Goal: Transaction & Acquisition: Purchase product/service

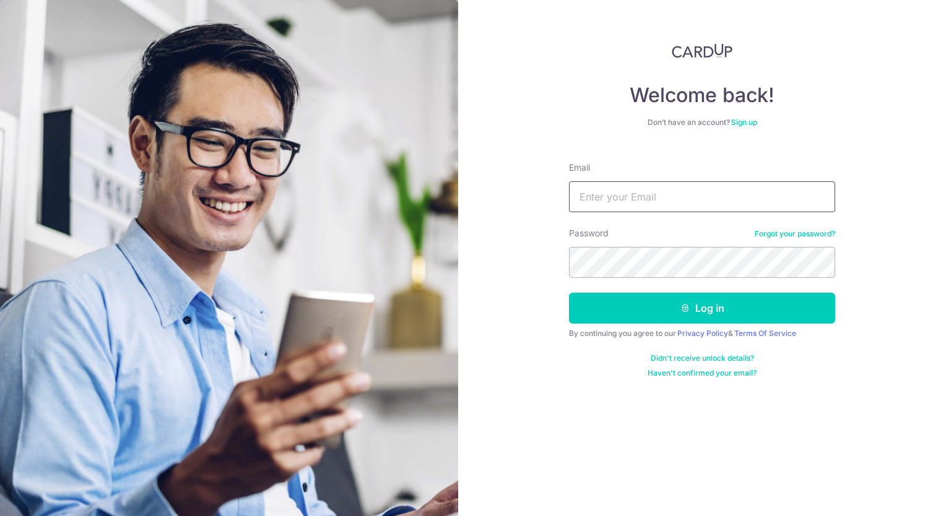
click at [584, 197] on input "Email" at bounding box center [702, 196] width 266 height 31
type input "[EMAIL_ADDRESS][DOMAIN_NAME]"
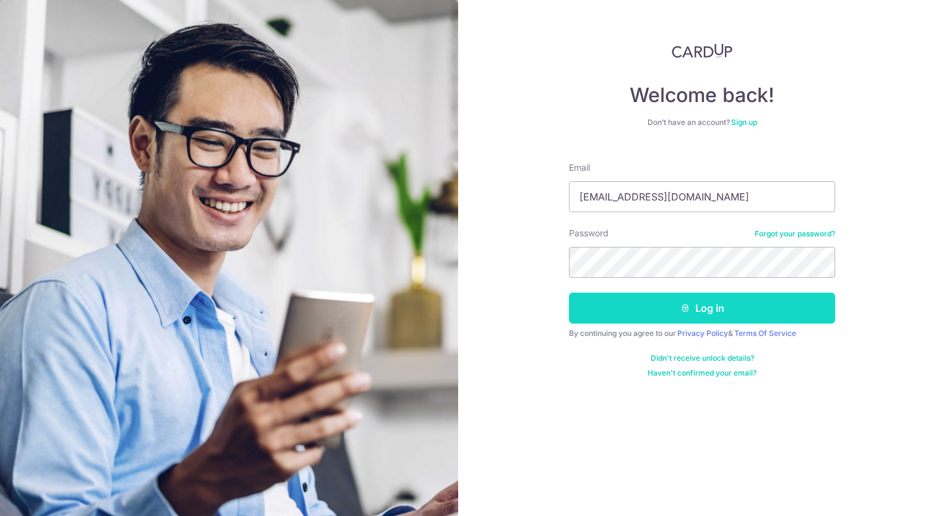
click at [727, 316] on button "Log in" at bounding box center [702, 308] width 266 height 31
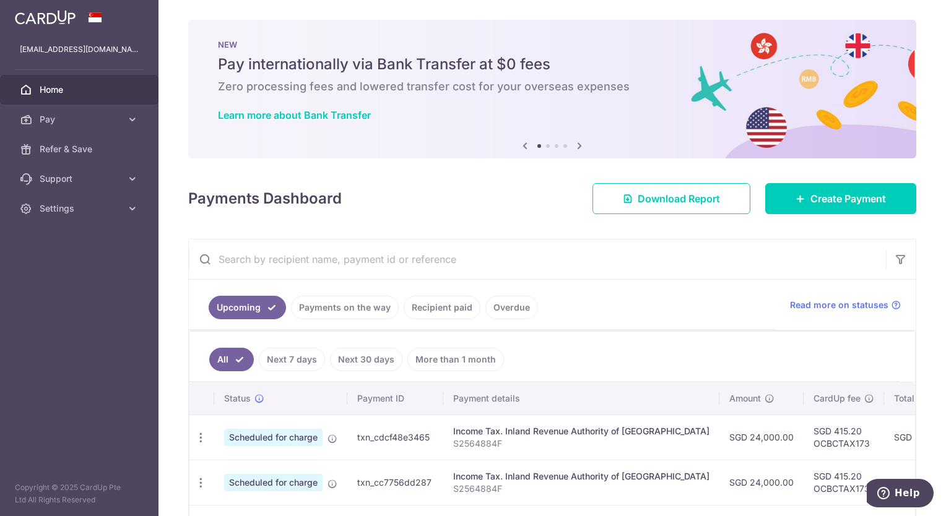
click at [101, 90] on span "Home" at bounding box center [81, 90] width 82 height 12
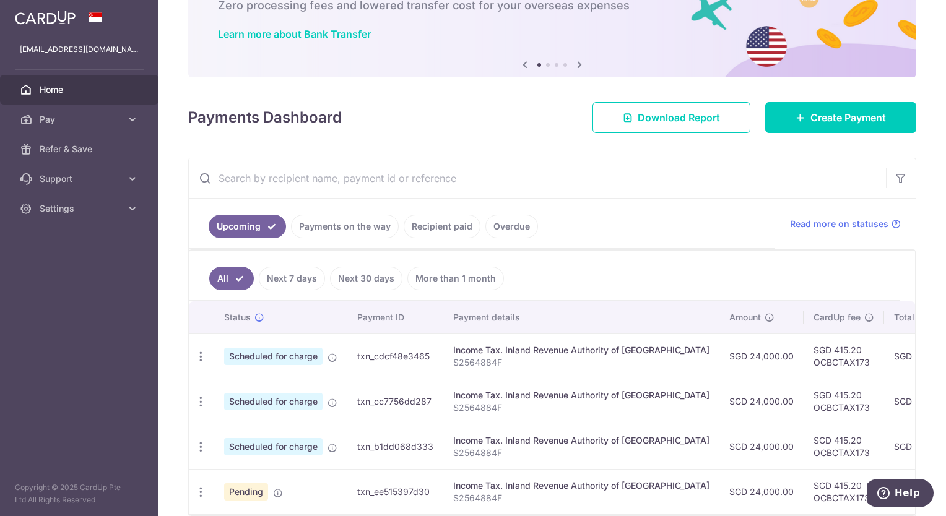
scroll to position [144, 0]
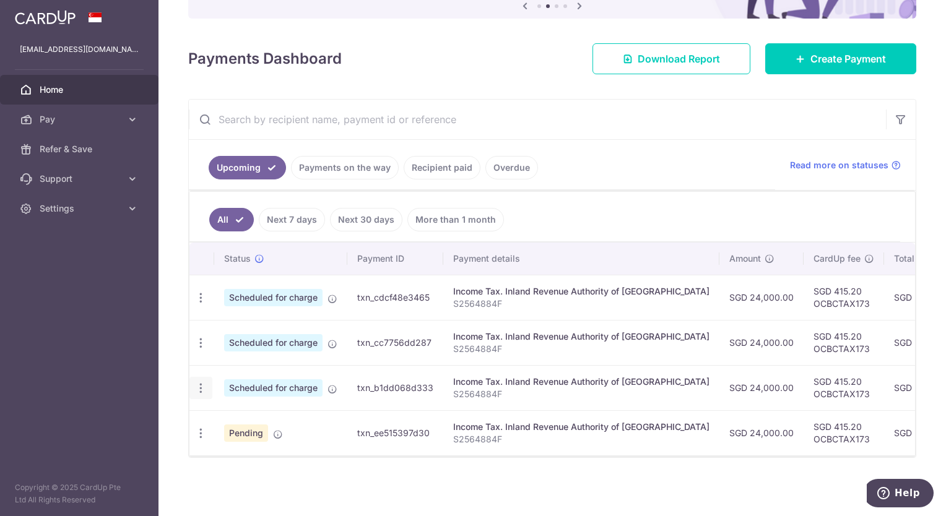
click at [202, 382] on icon "button" at bounding box center [200, 388] width 13 height 13
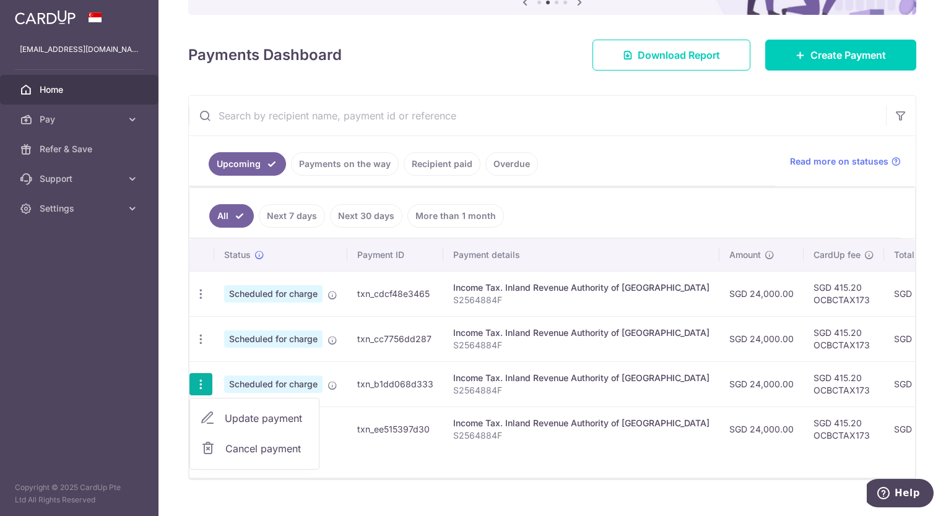
click at [202, 378] on icon "button" at bounding box center [200, 384] width 13 height 13
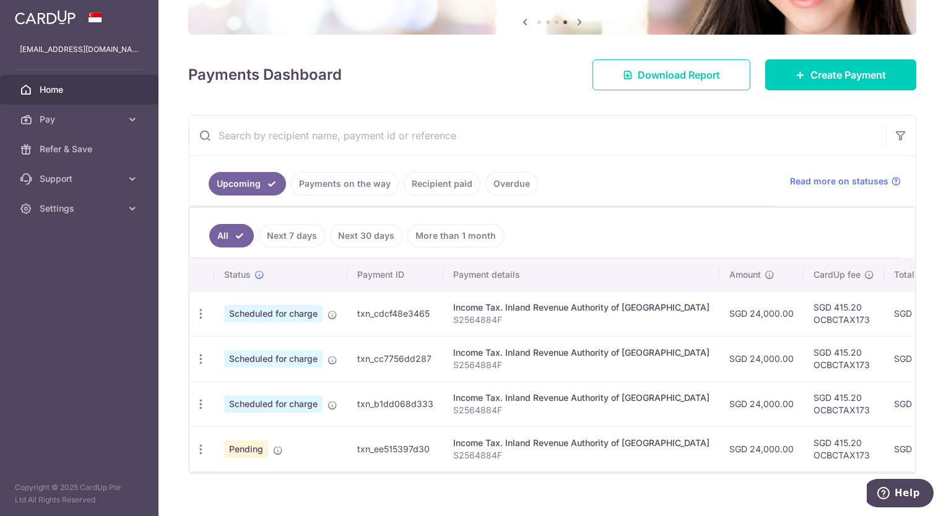
scroll to position [0, 0]
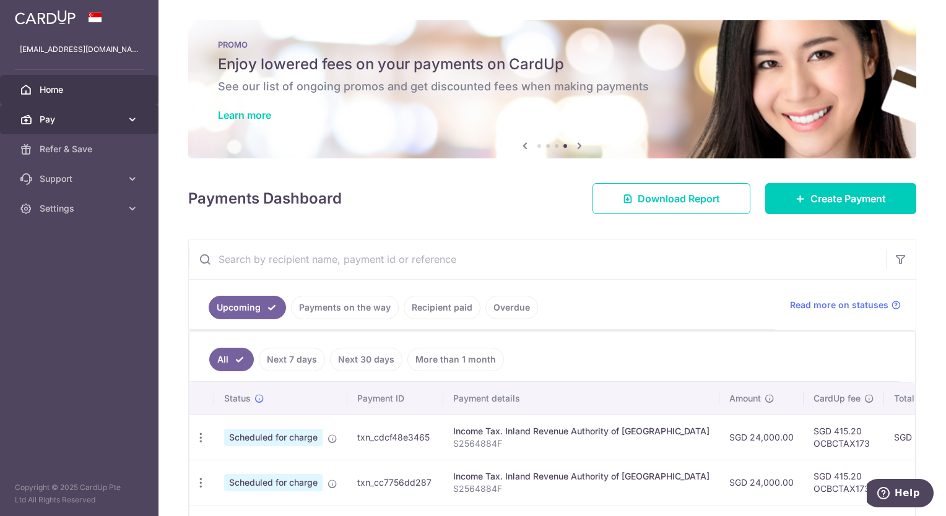
click at [137, 123] on icon at bounding box center [132, 119] width 12 height 12
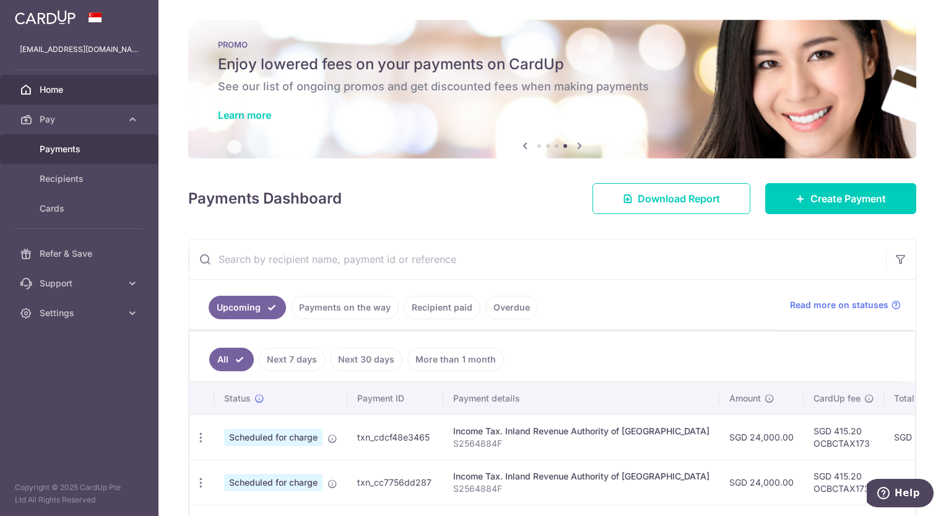
click at [131, 139] on link "Payments" at bounding box center [79, 149] width 158 height 30
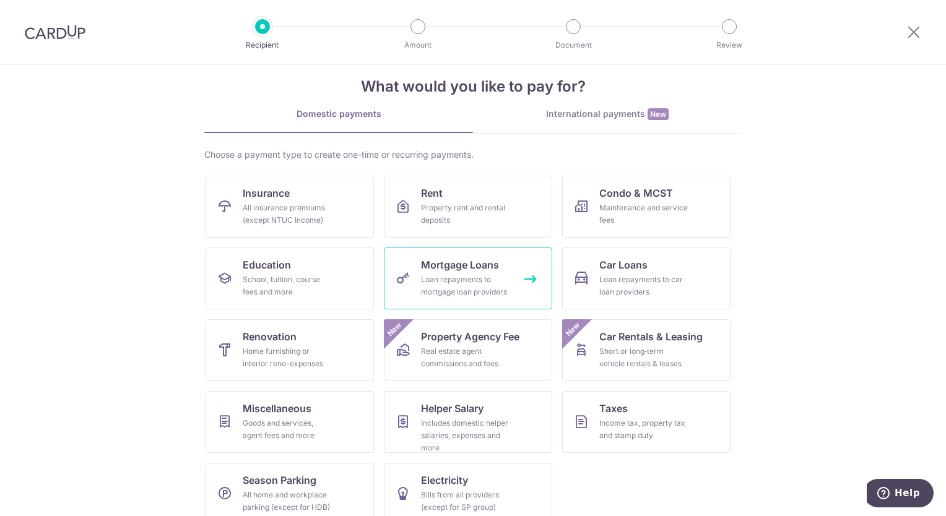
scroll to position [37, 0]
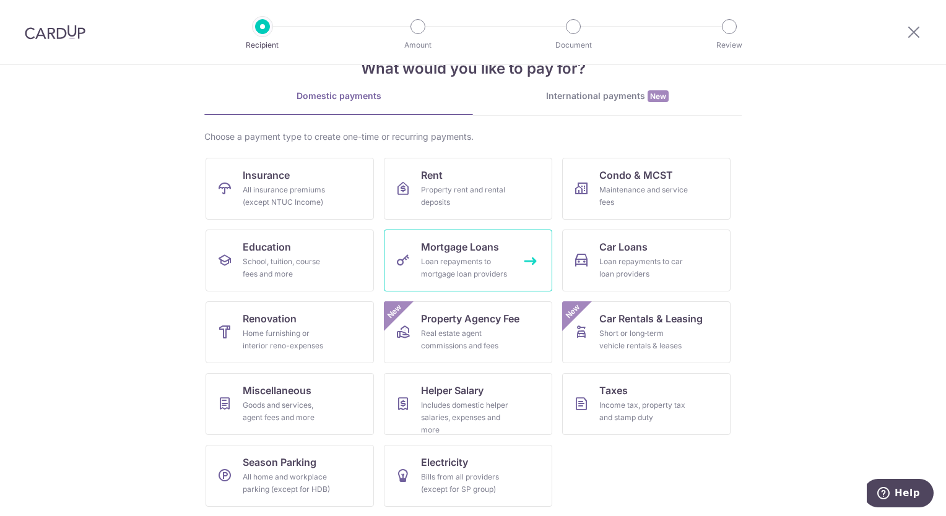
click at [441, 266] on div "Loan repayments to mortgage loan providers" at bounding box center [465, 268] width 89 height 25
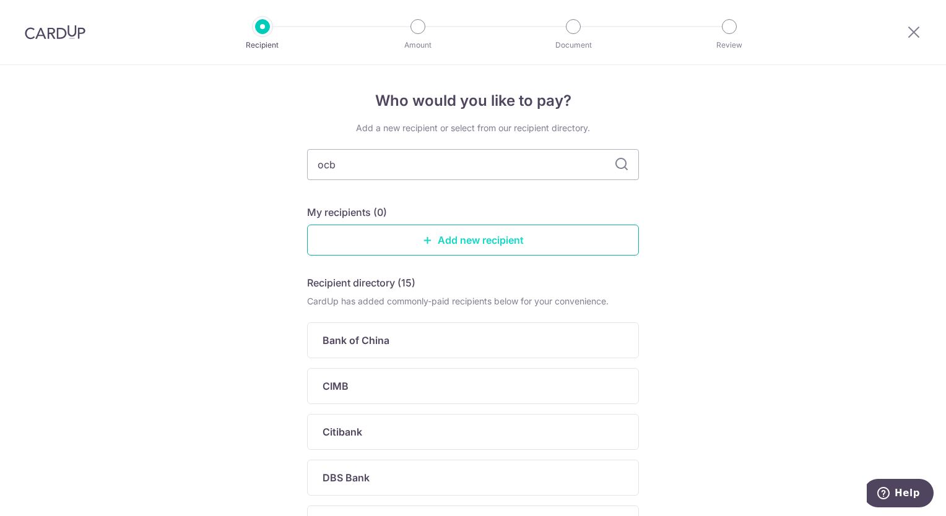
type input "ocbc"
click at [518, 246] on link "Add new recipient" at bounding box center [473, 240] width 332 height 31
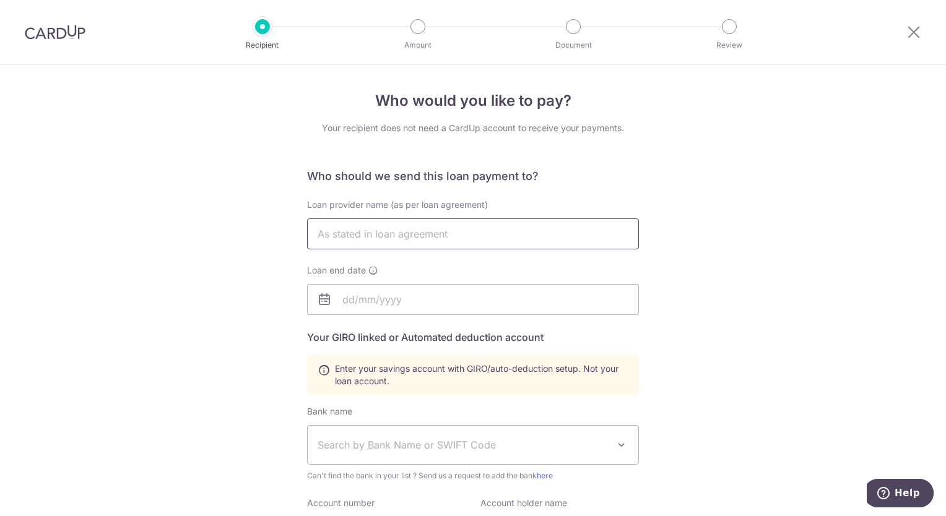
click at [396, 235] on input "text" at bounding box center [473, 234] width 332 height 31
type input "ocbc"
click at [468, 290] on input "text" at bounding box center [473, 299] width 332 height 31
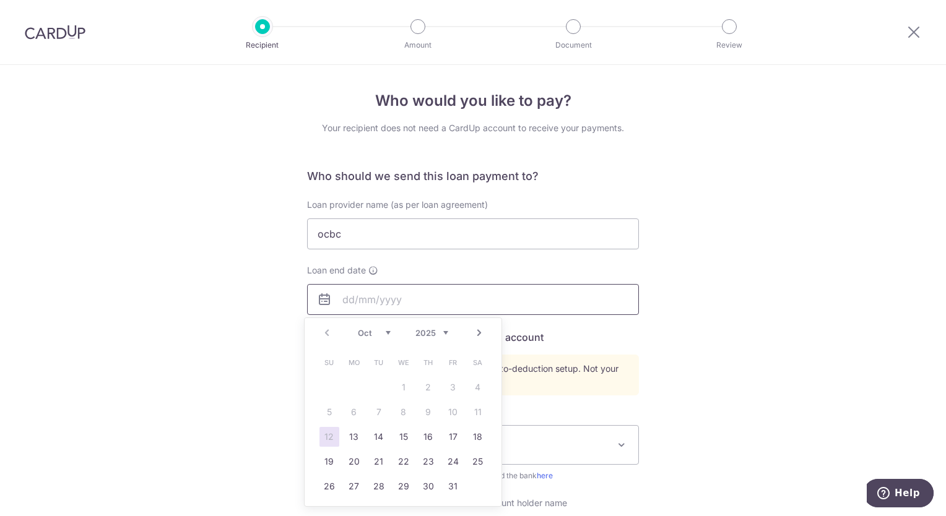
click at [620, 300] on input "text" at bounding box center [473, 299] width 332 height 31
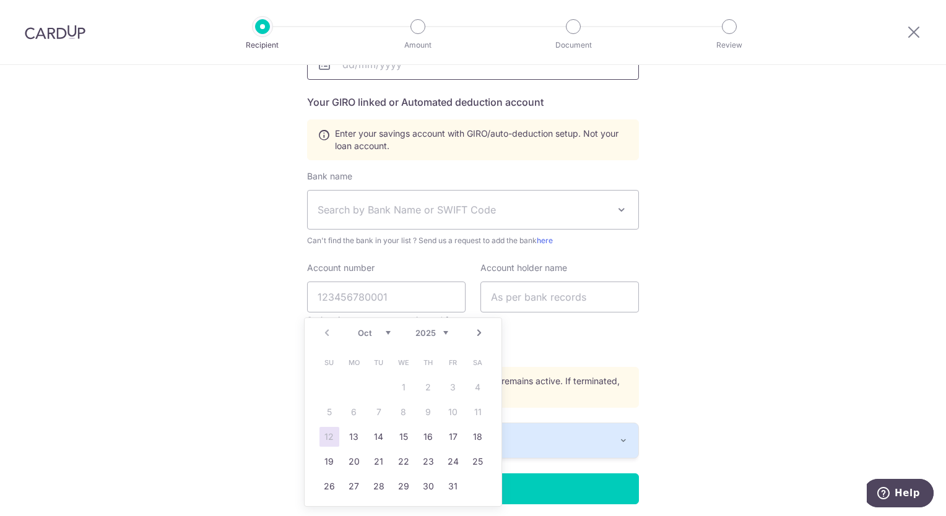
scroll to position [280, 0]
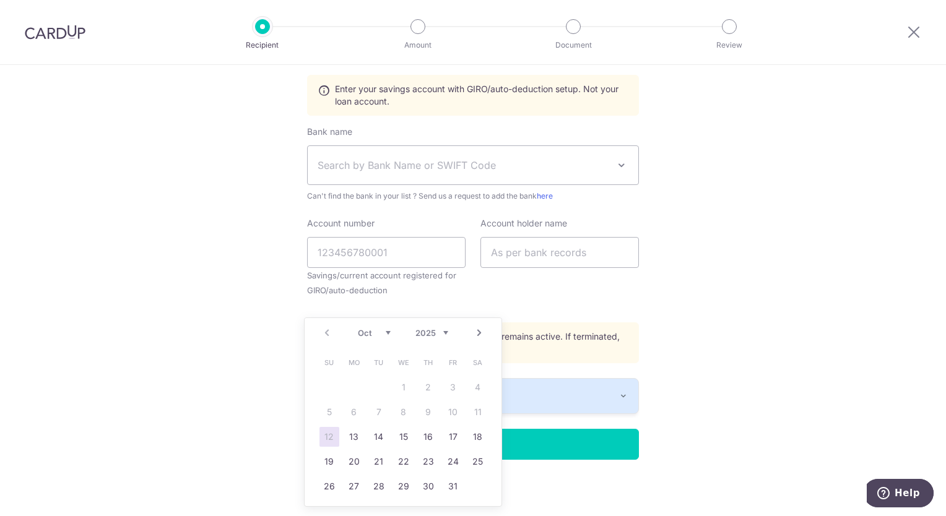
click at [661, 306] on div "Who would you like to pay? Your recipient does not need a CardUp account to rec…" at bounding box center [473, 151] width 946 height 733
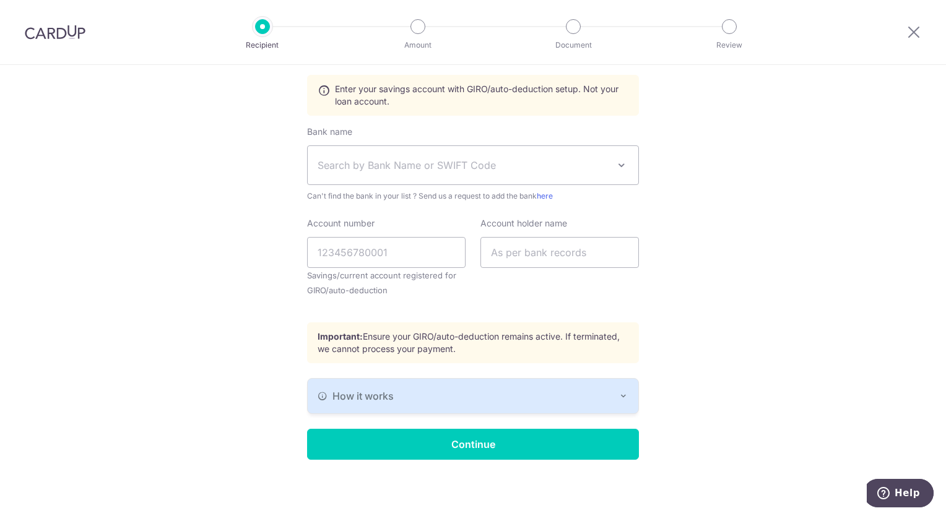
scroll to position [218, 0]
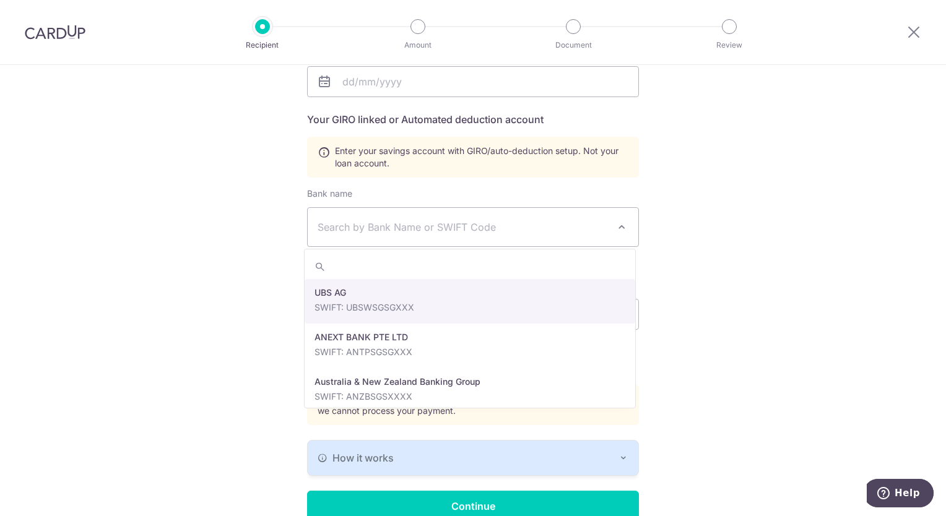
click at [624, 227] on span at bounding box center [621, 227] width 15 height 15
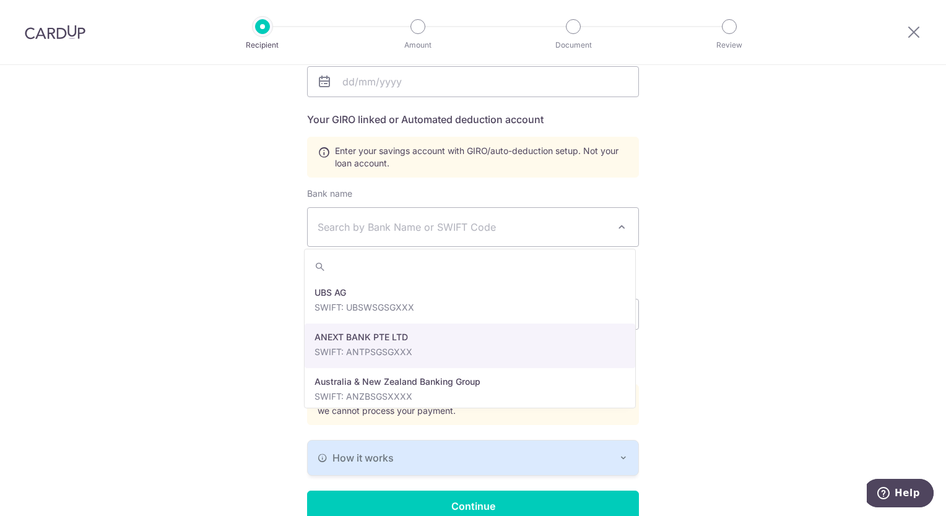
scroll to position [310, 0]
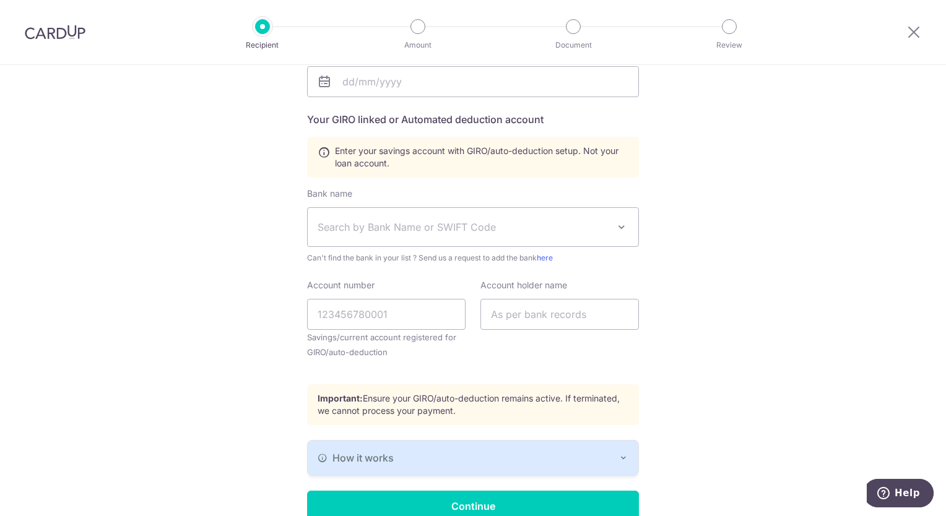
click at [380, 224] on span "Search by Bank Name or SWIFT Code" at bounding box center [463, 227] width 291 height 15
click at [328, 218] on span "Search by Bank Name or SWIFT Code" at bounding box center [473, 227] width 331 height 38
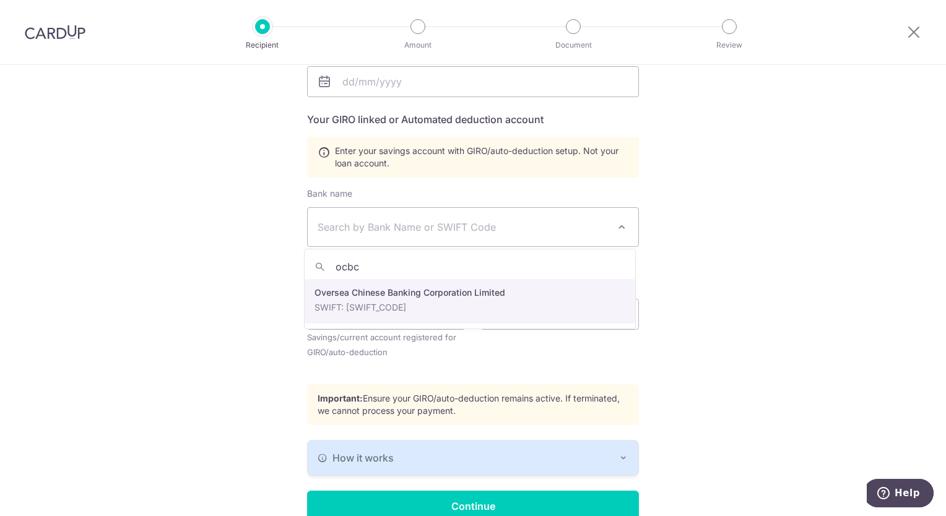
type input "ocbc"
select select "12"
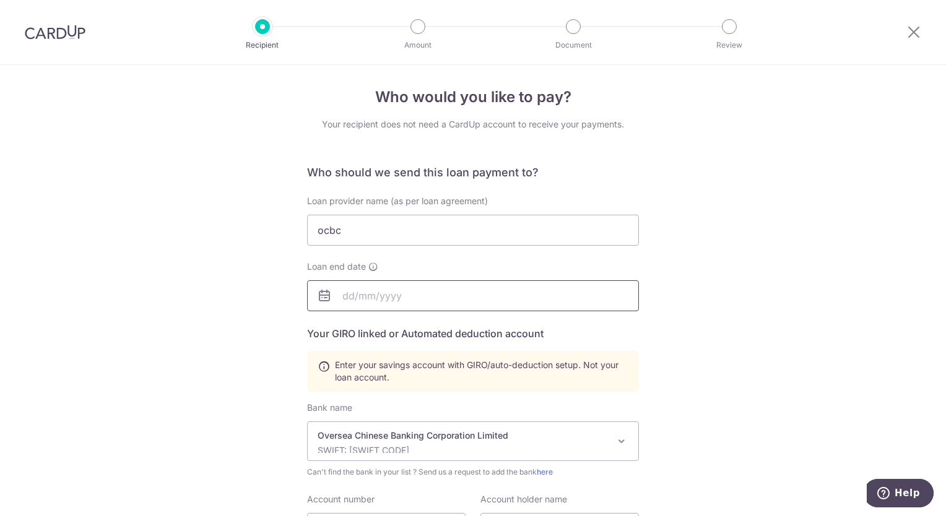
scroll to position [0, 0]
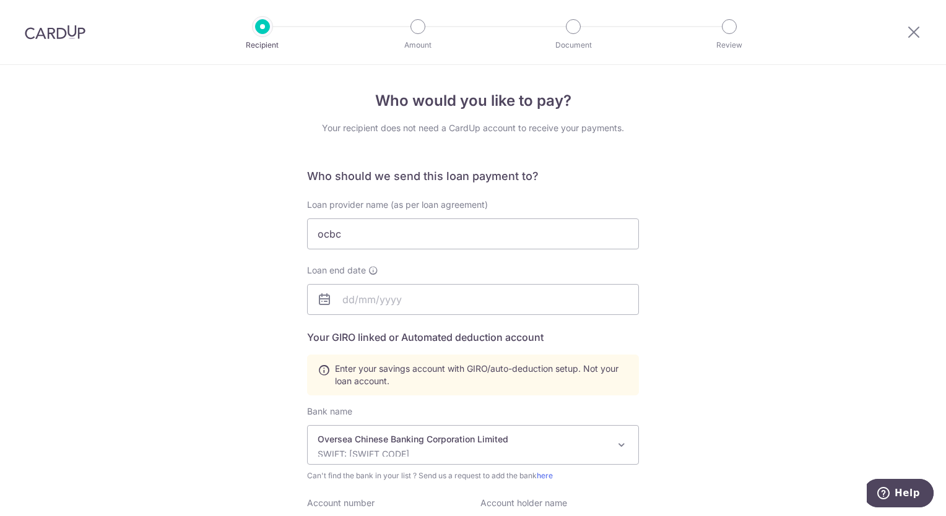
click at [574, 45] on p "Document" at bounding box center [573, 45] width 92 height 12
click at [572, 25] on div at bounding box center [573, 26] width 15 height 15
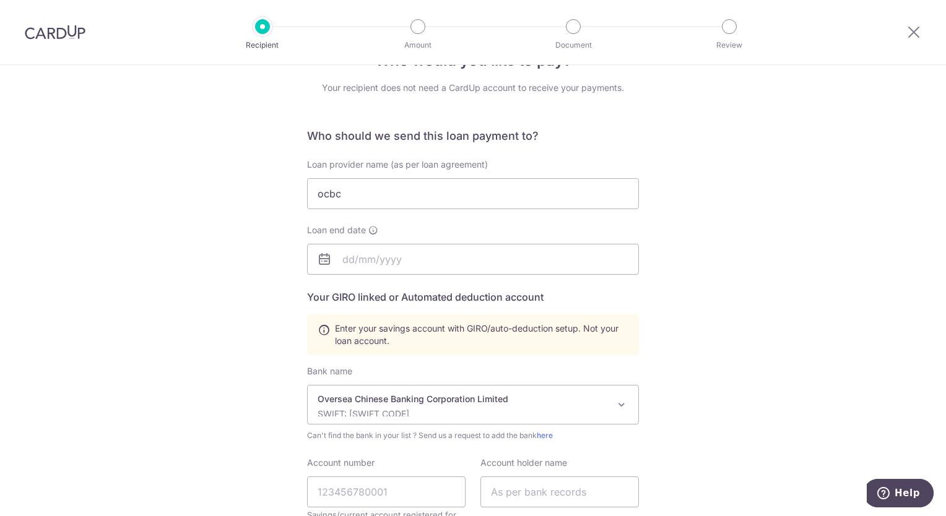
scroll to position [62, 0]
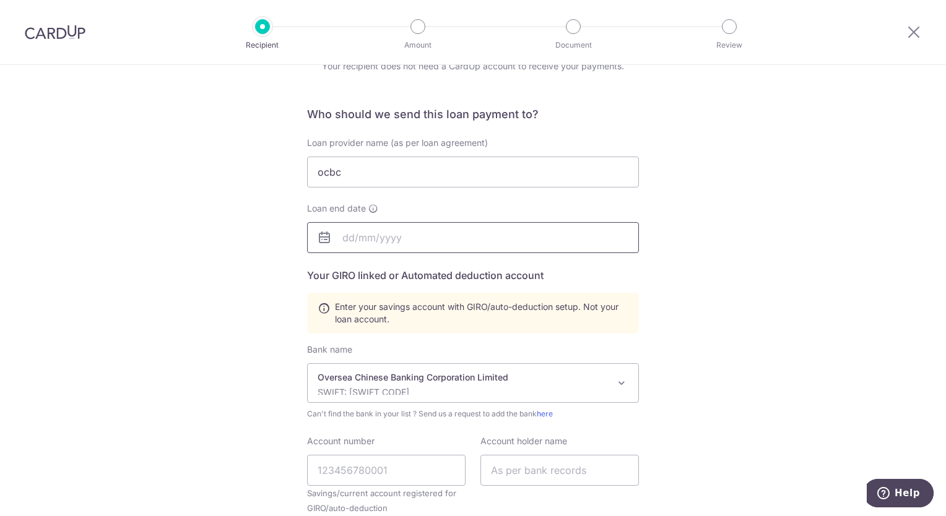
click at [347, 234] on input "text" at bounding box center [473, 237] width 332 height 31
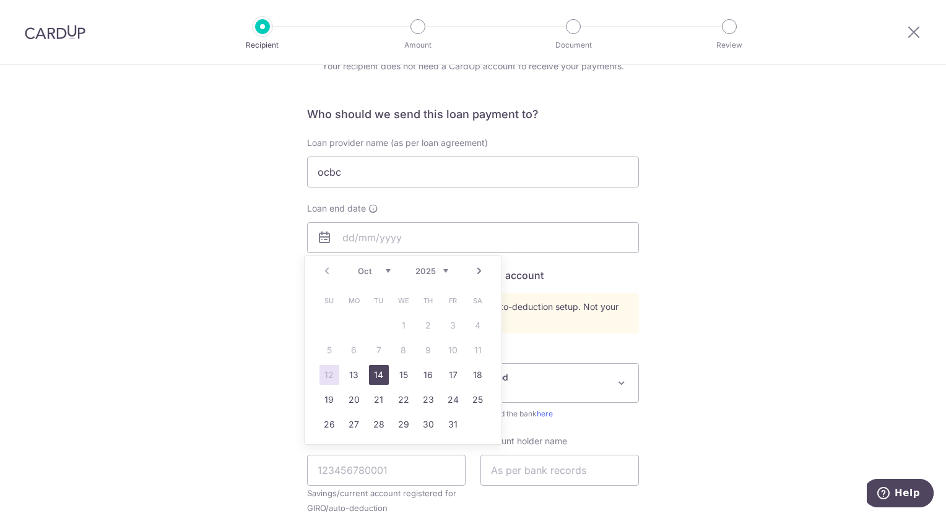
click at [381, 371] on link "14" at bounding box center [379, 375] width 20 height 20
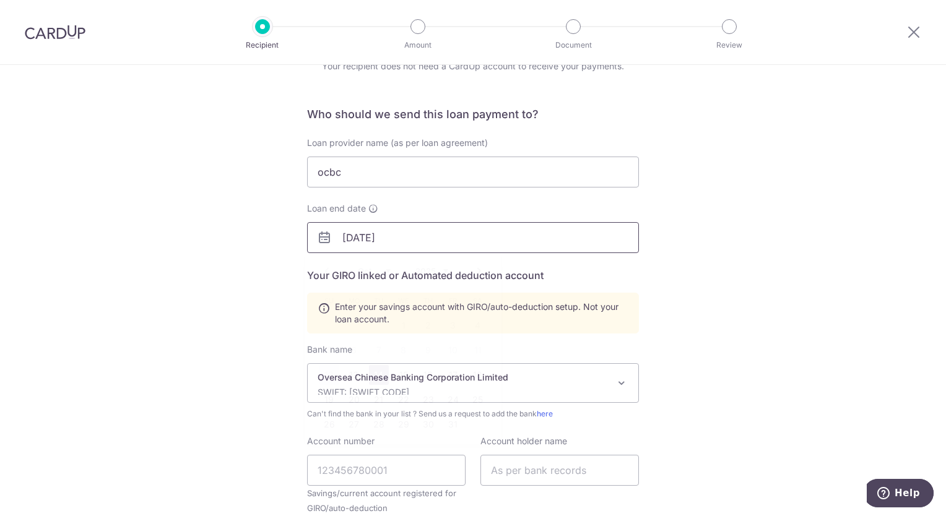
click at [389, 244] on input "14/10/2025" at bounding box center [473, 237] width 332 height 31
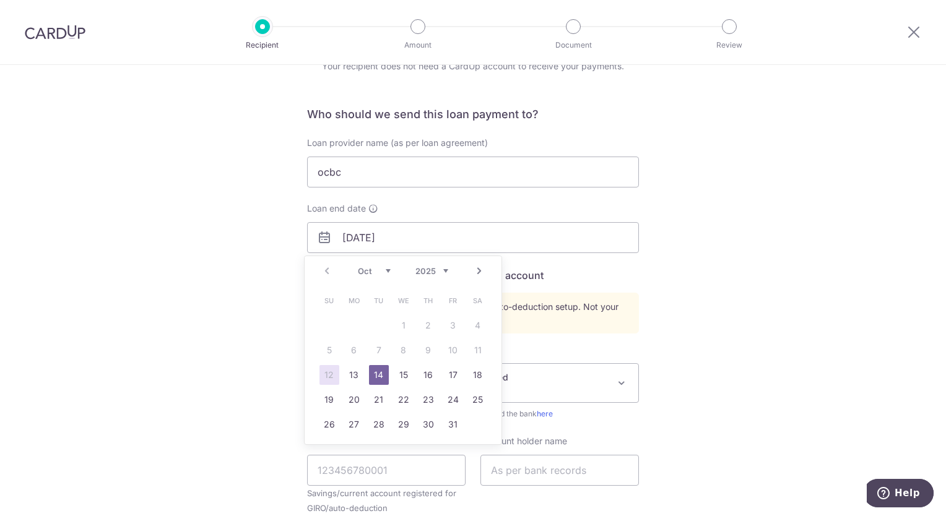
click at [445, 270] on select "2025 2026 2027 2028 2029 2030 2031 2032 2033 2034 2035" at bounding box center [431, 271] width 33 height 10
click at [715, 287] on div "Who would you like to pay? Your recipient does not need a CardUp account to rec…" at bounding box center [473, 369] width 946 height 733
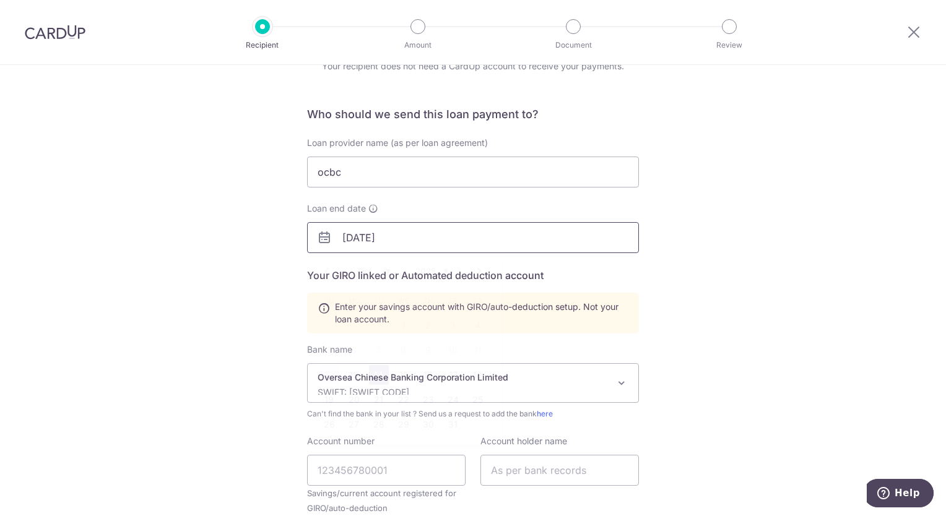
click at [440, 237] on input "14/10/2025" at bounding box center [473, 237] width 332 height 31
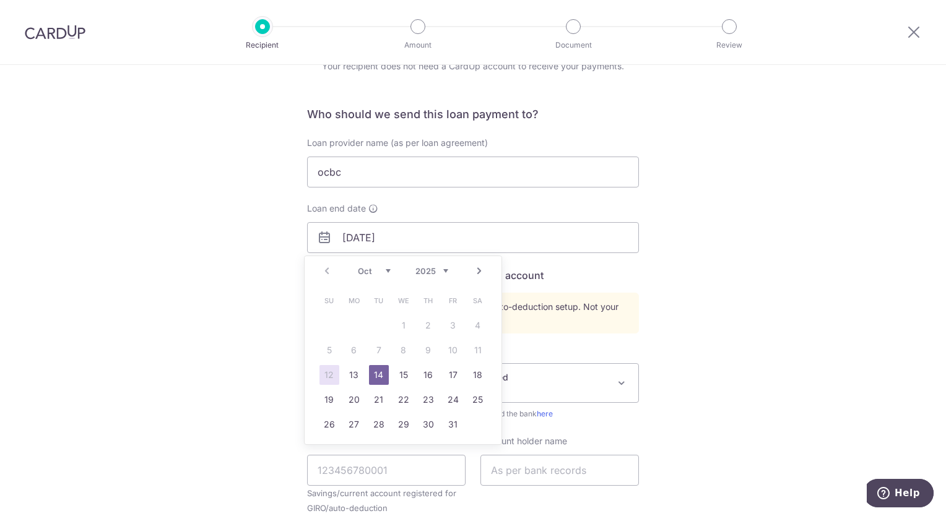
click at [446, 275] on select "2025 2026 2027 2028 2029 2030 2031 2032 2033 2034 2035" at bounding box center [431, 271] width 33 height 10
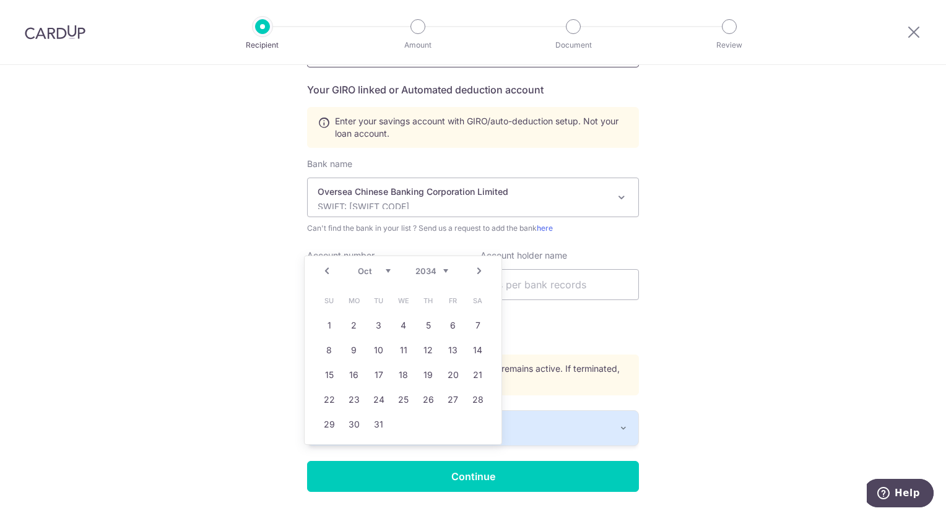
scroll to position [124, 0]
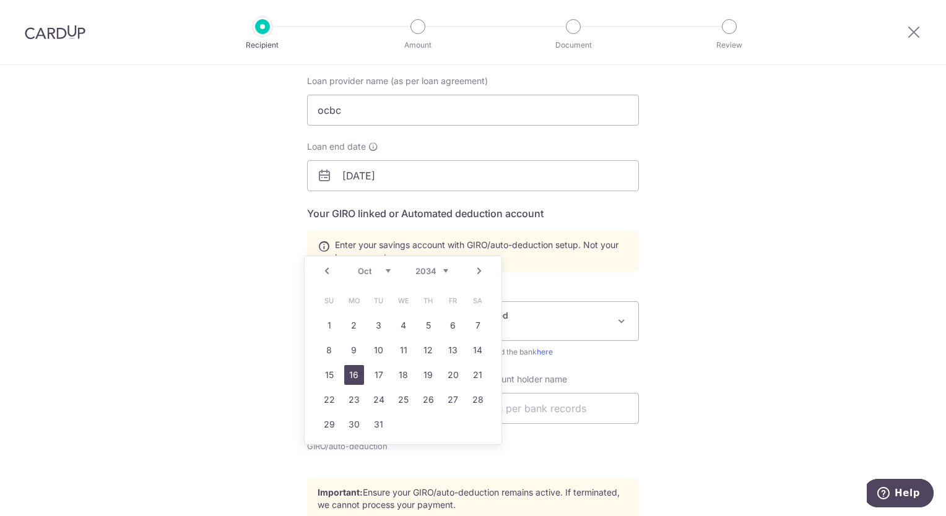
click at [354, 378] on link "16" at bounding box center [354, 375] width 20 height 20
type input "16/10/2034"
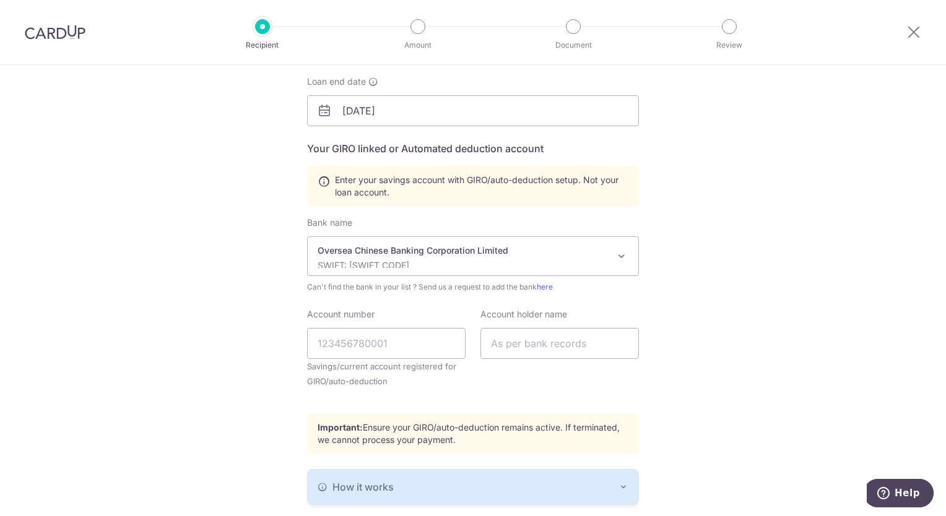
scroll to position [248, 0]
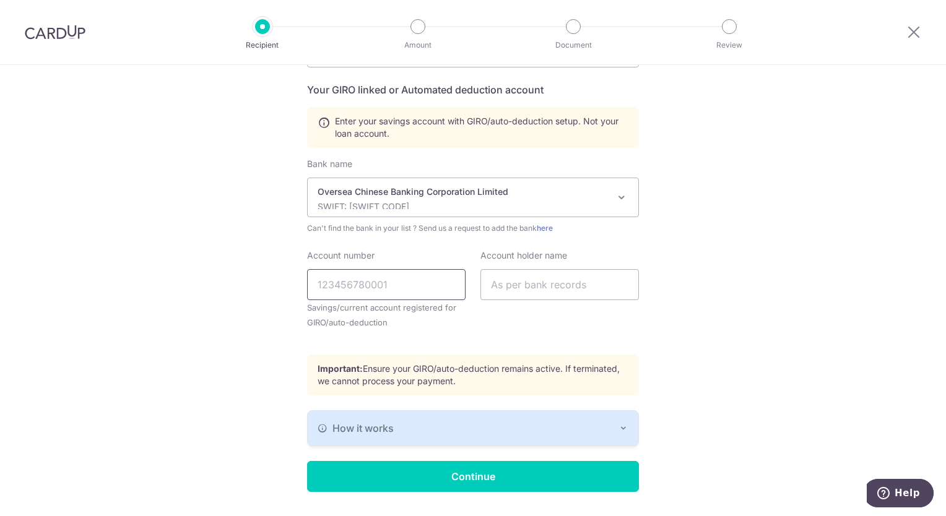
click at [341, 281] on input "Account number" at bounding box center [386, 284] width 158 height 31
click button "Update" at bounding box center [0, 0] width 0 height 0
type input "158949781"
click at [493, 284] on input "text" at bounding box center [559, 284] width 158 height 31
type input "c"
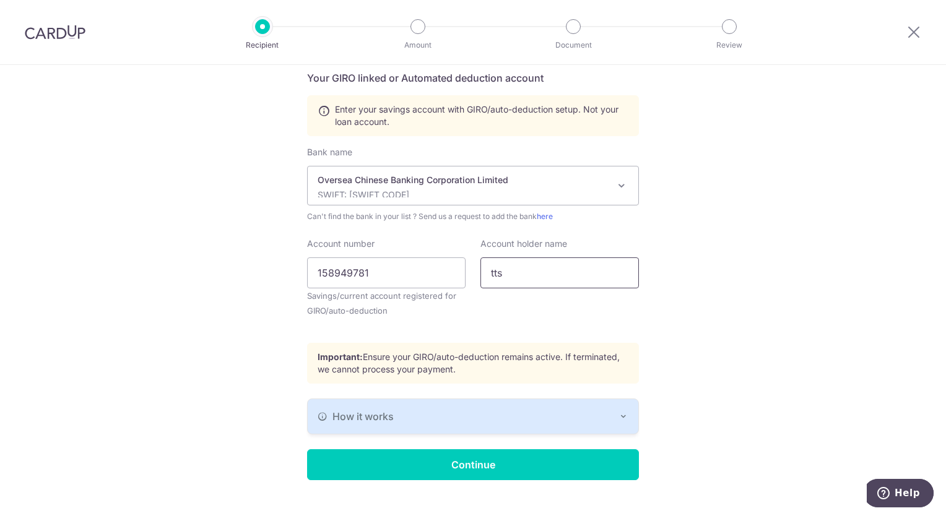
scroll to position [280, 0]
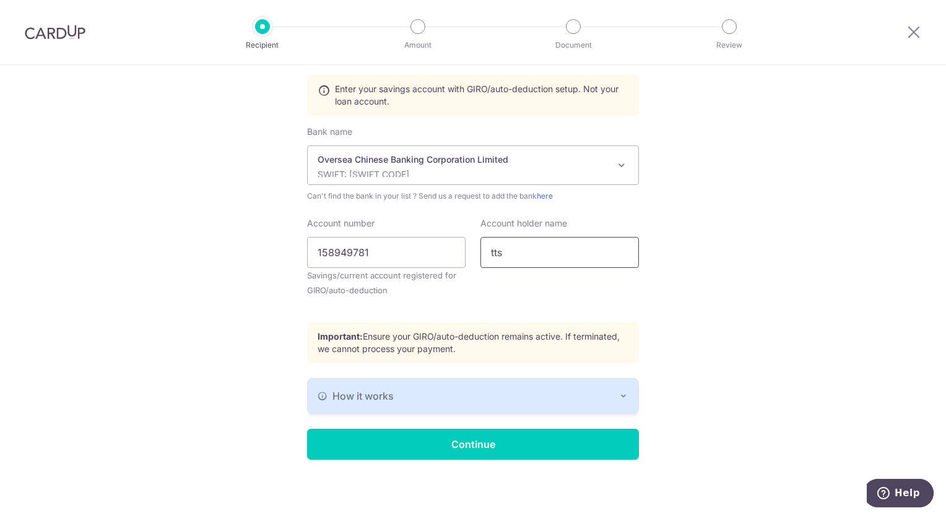
type input "tts"
click at [624, 394] on icon "button" at bounding box center [623, 396] width 10 height 10
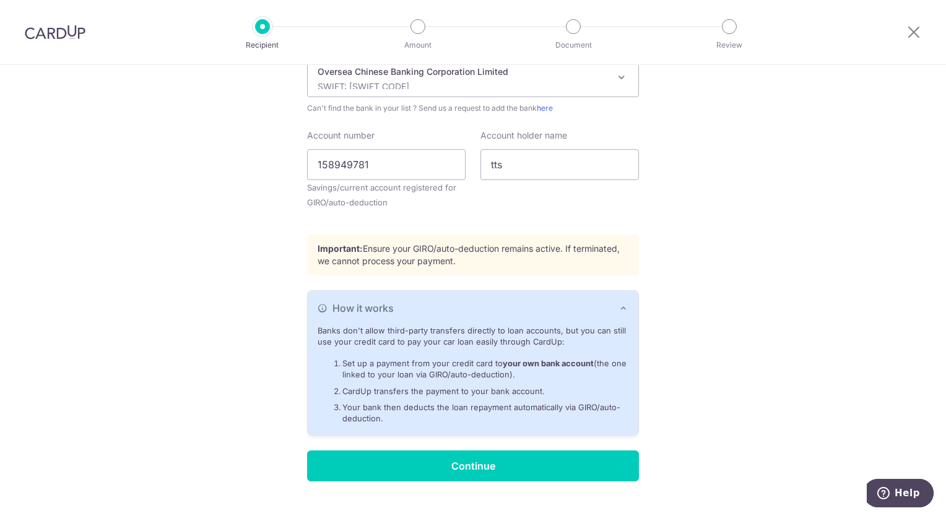
scroll to position [389, 0]
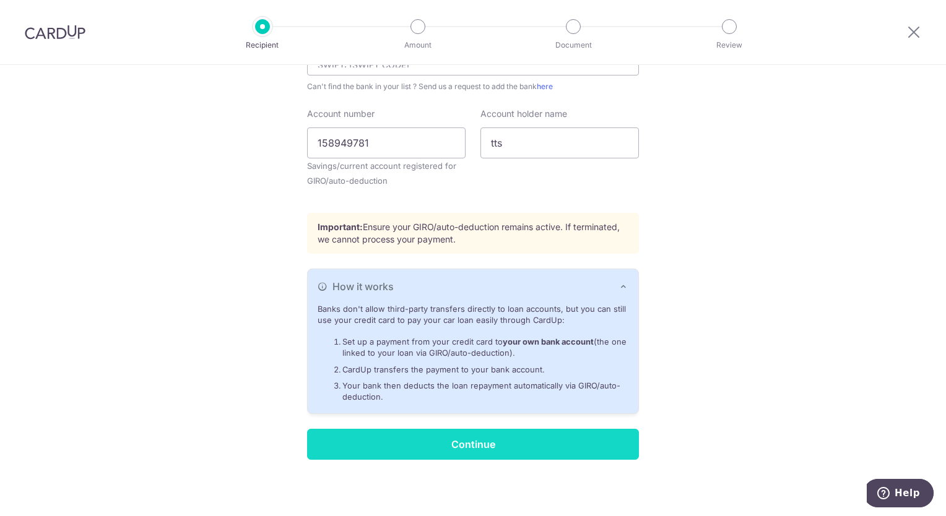
click at [472, 438] on input "Continue" at bounding box center [473, 444] width 332 height 31
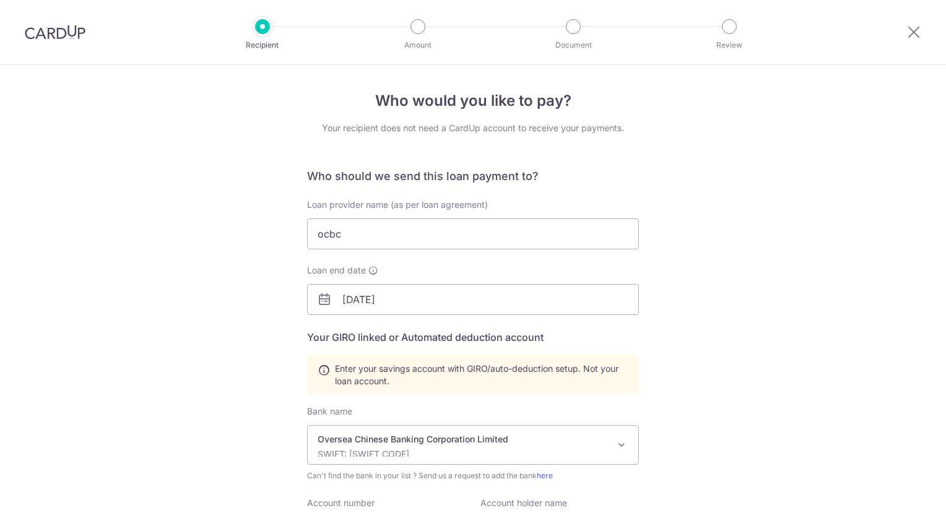
scroll to position [305, 0]
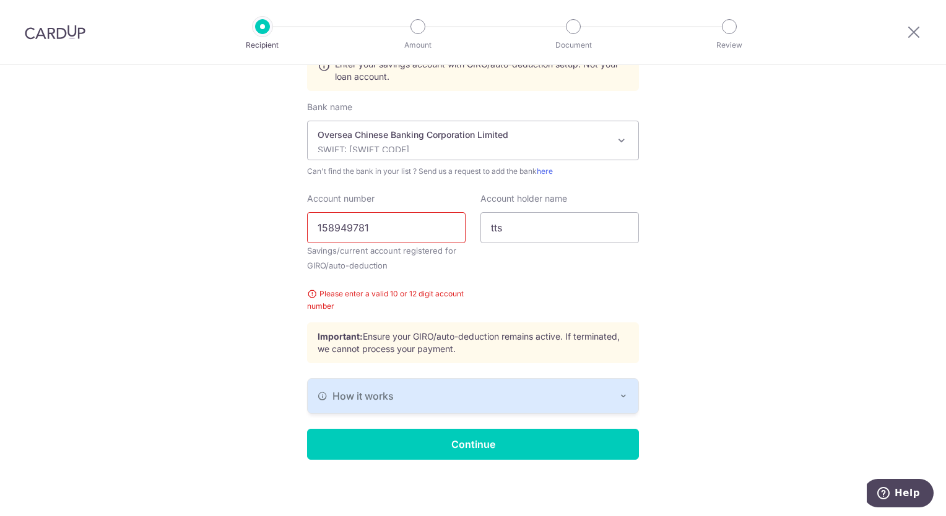
click at [377, 232] on input "158949781" at bounding box center [386, 227] width 158 height 31
click at [336, 225] on input "15894978100" at bounding box center [386, 227] width 158 height 31
click at [358, 226] on input "15894978100" at bounding box center [386, 227] width 158 height 31
click at [380, 225] on input "15894978100" at bounding box center [386, 227] width 158 height 31
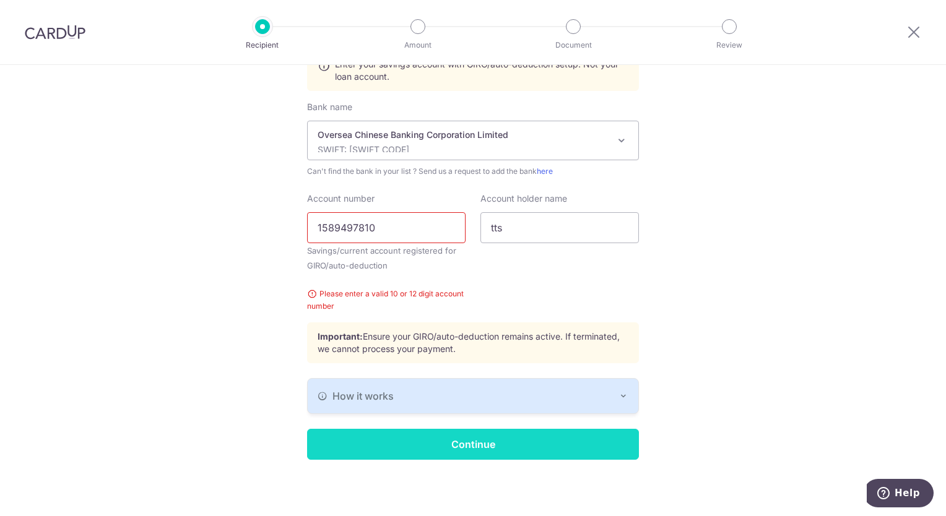
type input "1589497810"
click at [546, 441] on input "Continue" at bounding box center [473, 444] width 332 height 31
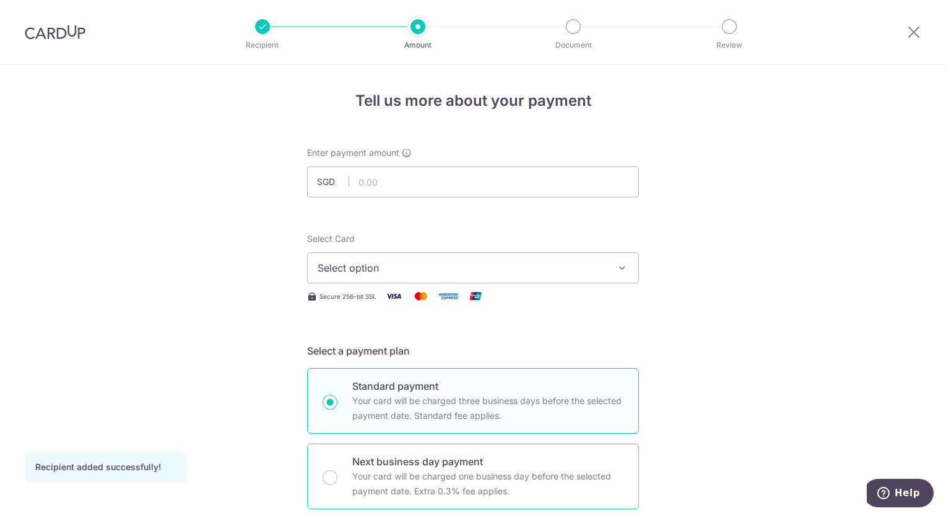
scroll to position [62, 0]
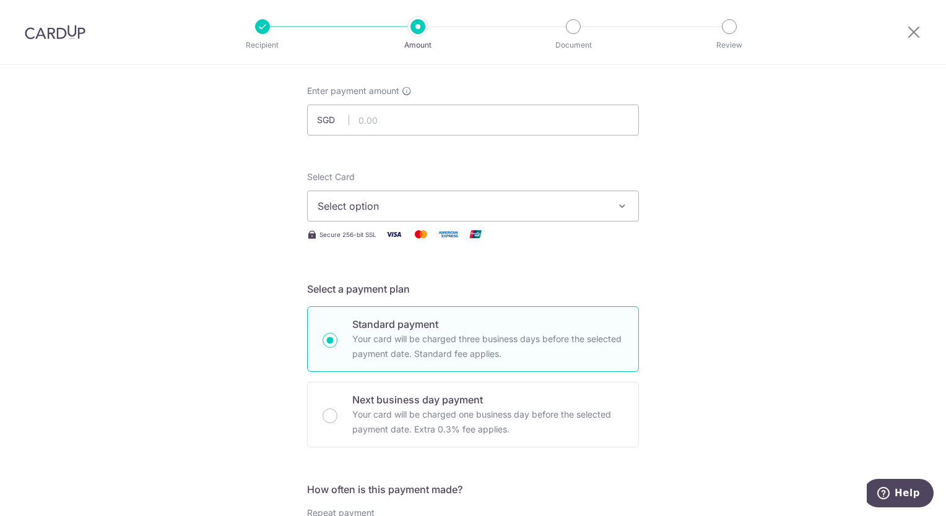
click at [617, 207] on icon "button" at bounding box center [622, 206] width 12 height 12
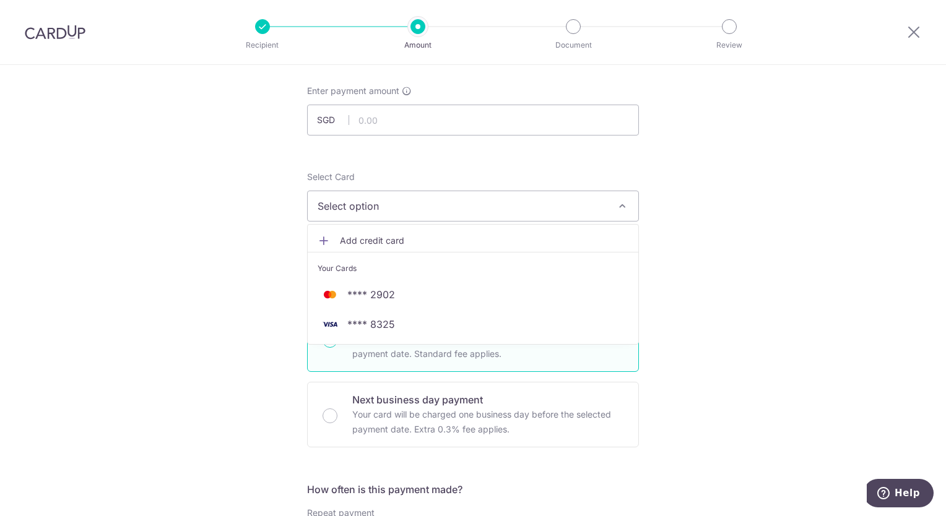
click at [616, 210] on icon "button" at bounding box center [622, 206] width 12 height 12
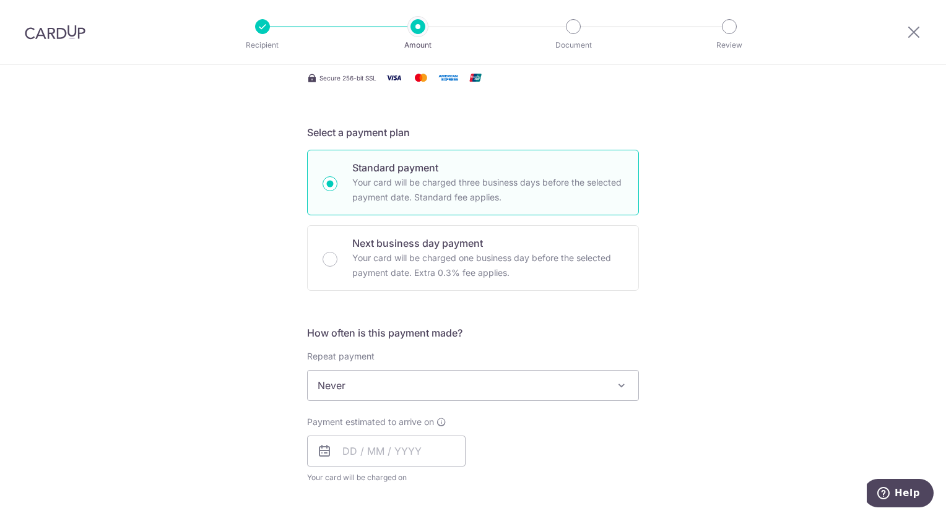
scroll to position [248, 0]
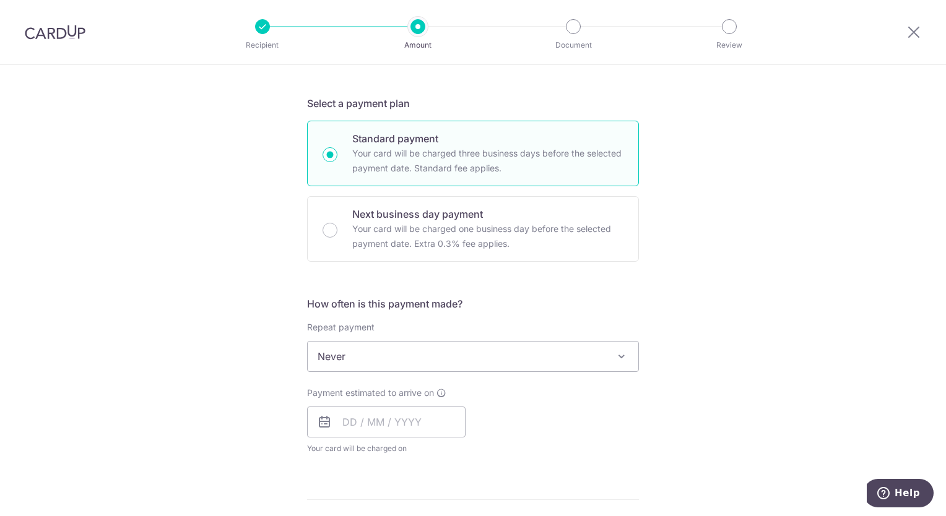
click at [618, 357] on span at bounding box center [621, 356] width 15 height 15
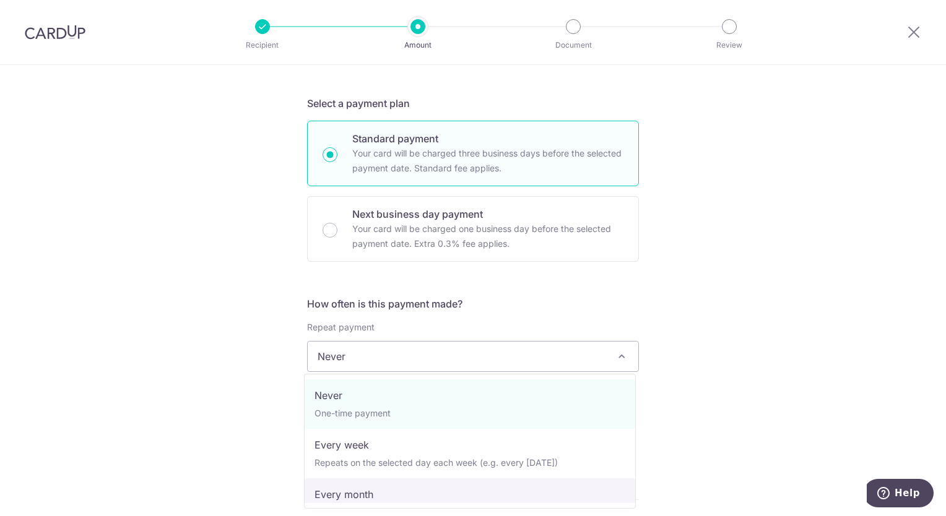
select select "3"
type input "16/10/2034"
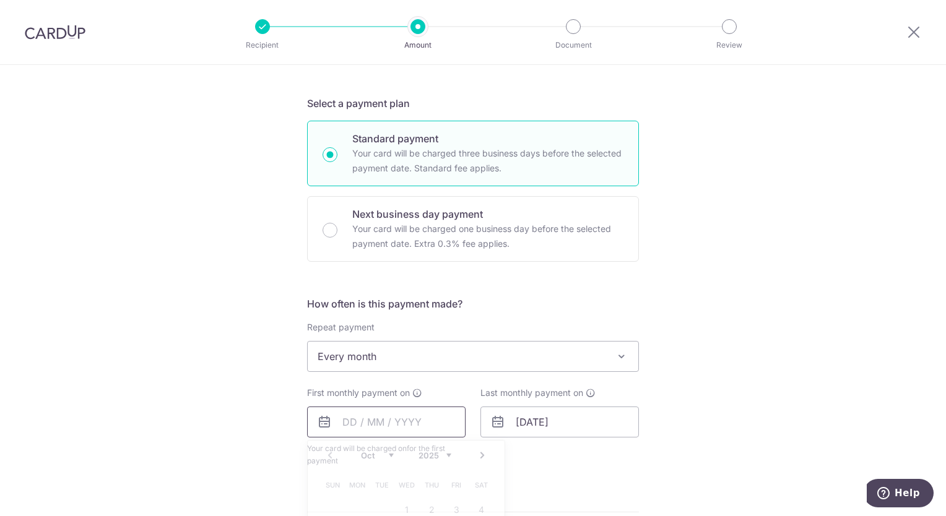
click at [342, 422] on input "text" at bounding box center [386, 422] width 158 height 31
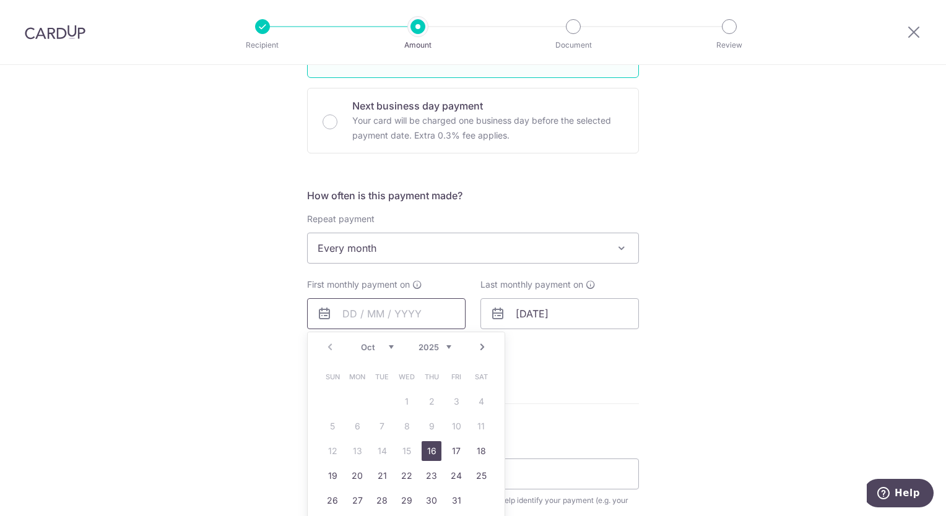
scroll to position [371, 0]
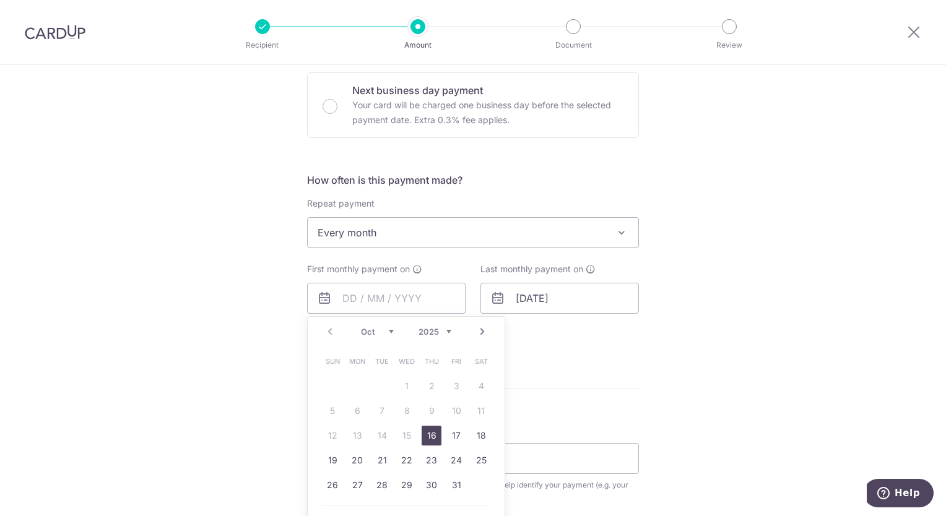
click at [428, 436] on link "16" at bounding box center [432, 436] width 20 height 20
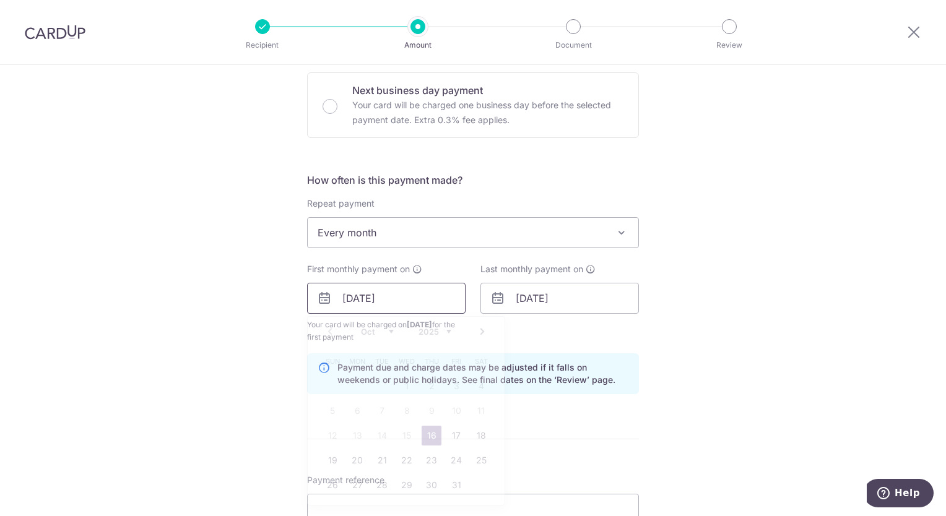
click at [383, 298] on input "16/10/2025" at bounding box center [386, 298] width 158 height 31
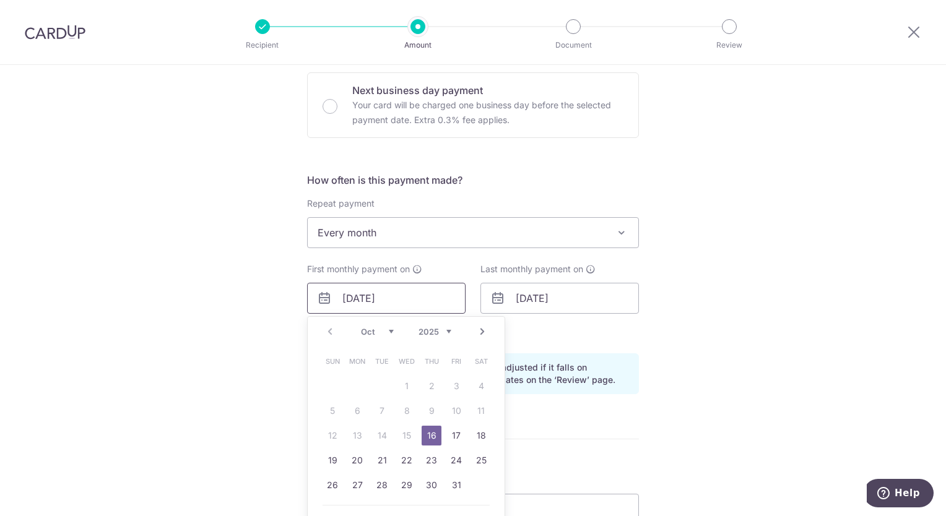
click at [360, 298] on input "16/10/2025" at bounding box center [386, 298] width 158 height 31
type input "16/11/2025"
click at [618, 311] on input "16/10/2034" at bounding box center [559, 298] width 158 height 31
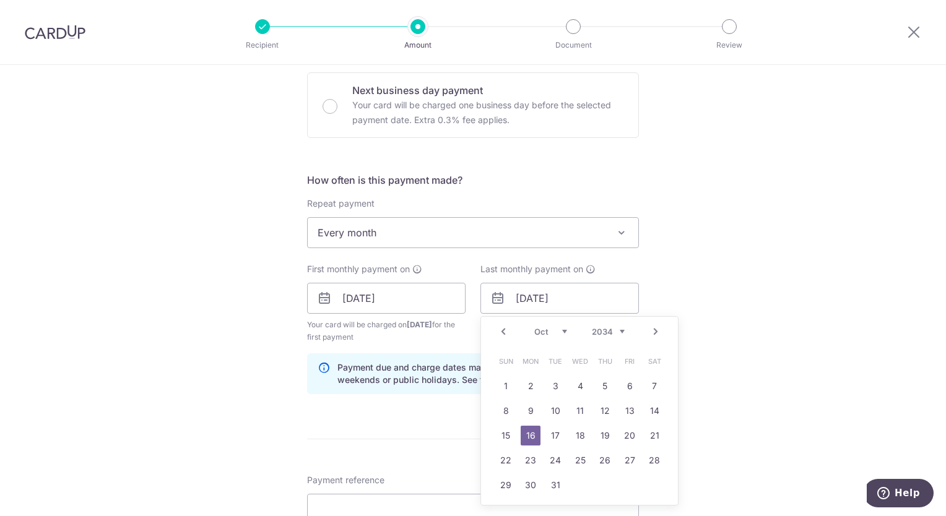
click at [710, 331] on div "Tell us more about your payment Enter payment amount SGD Recipient added succes…" at bounding box center [473, 285] width 946 height 1183
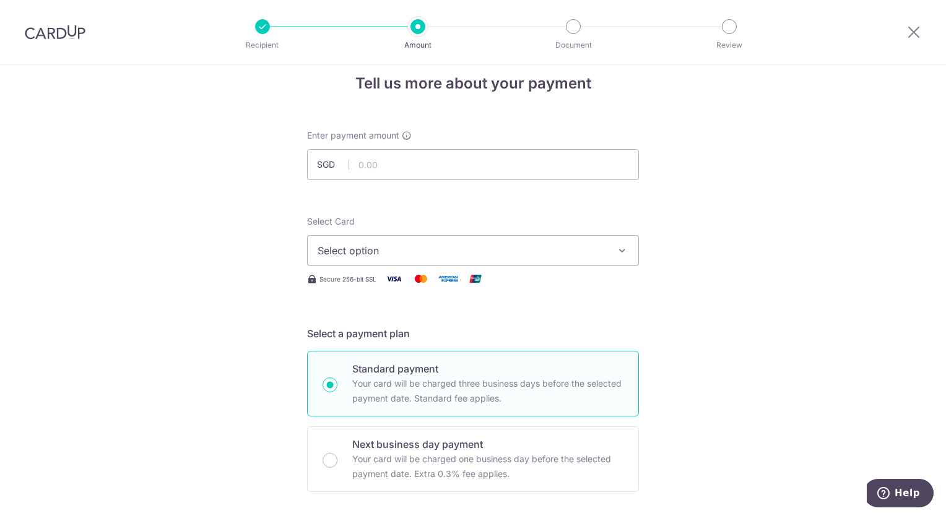
scroll to position [0, 0]
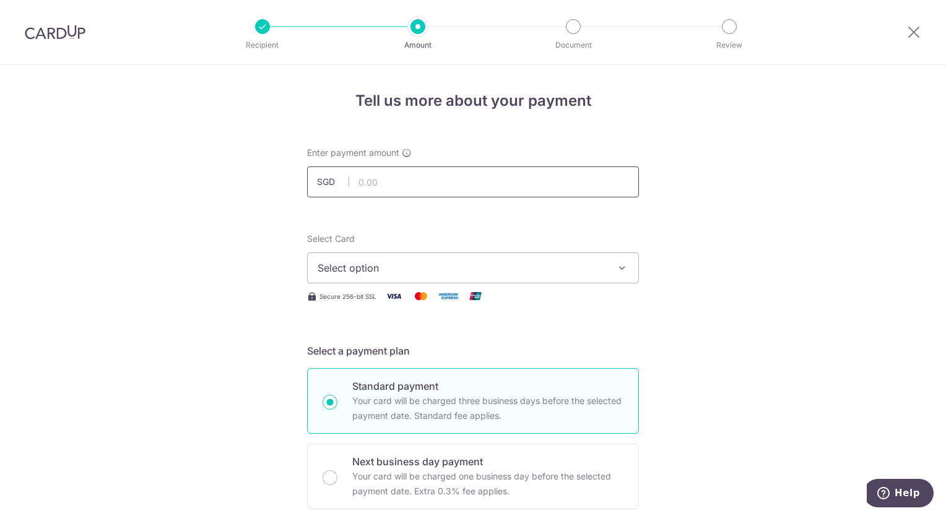
click at [357, 185] on input "text" at bounding box center [473, 182] width 332 height 31
type input "20,000.00"
click at [622, 268] on icon "button" at bounding box center [622, 268] width 12 height 12
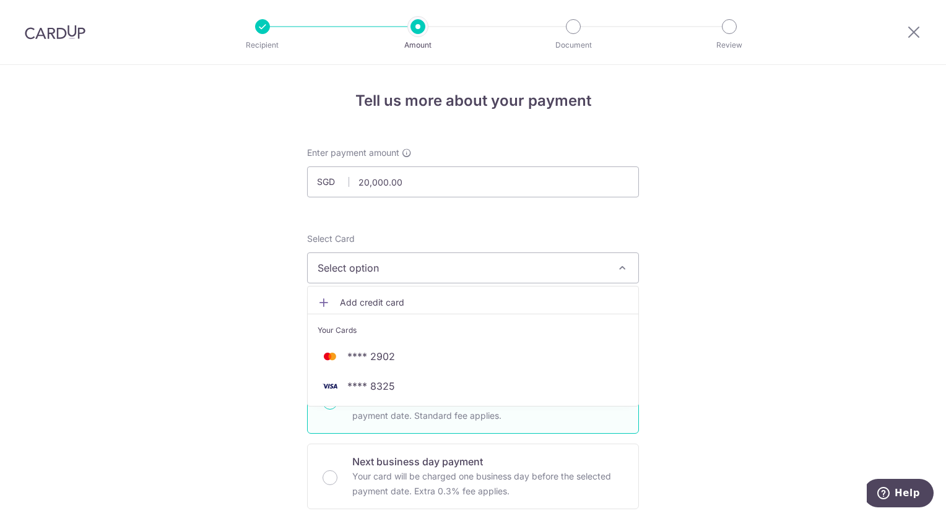
click at [620, 267] on icon "button" at bounding box center [622, 268] width 12 height 12
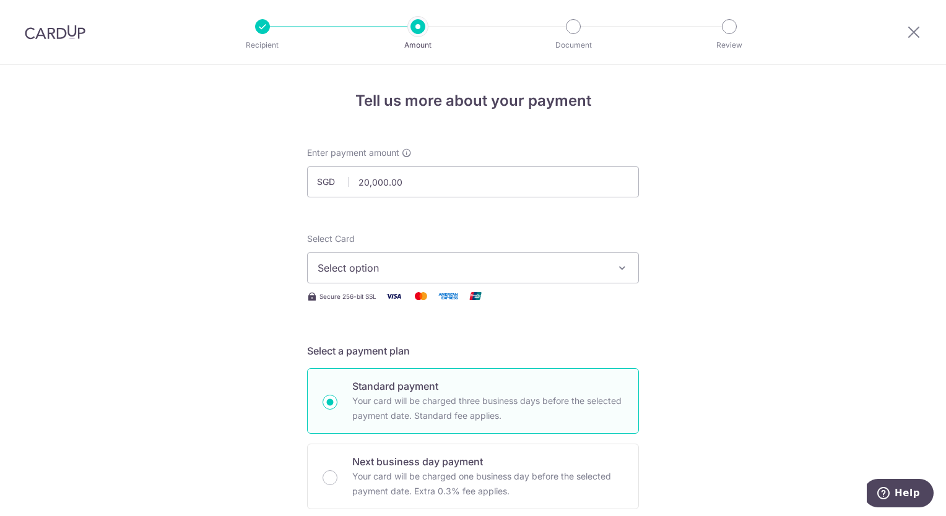
click at [620, 270] on icon "button" at bounding box center [622, 268] width 12 height 12
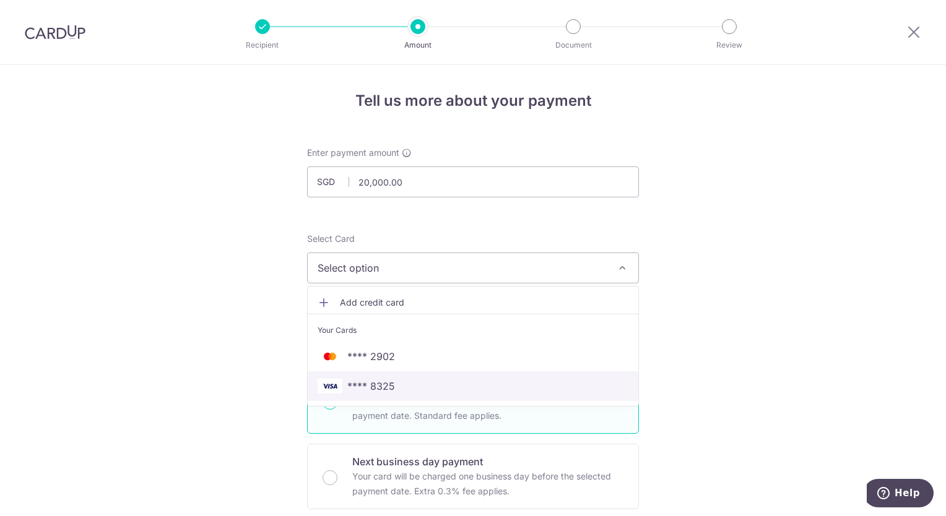
click at [540, 386] on span "**** 8325" at bounding box center [473, 386] width 311 height 15
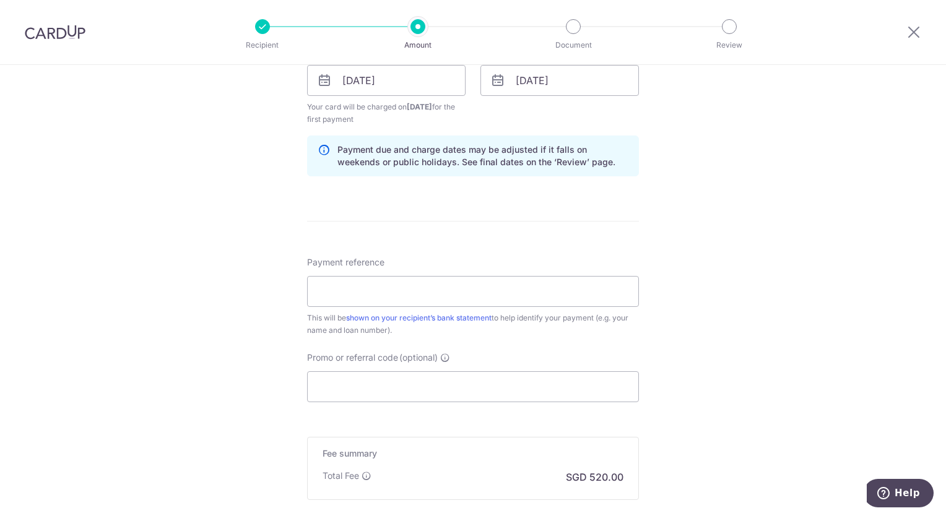
scroll to position [681, 0]
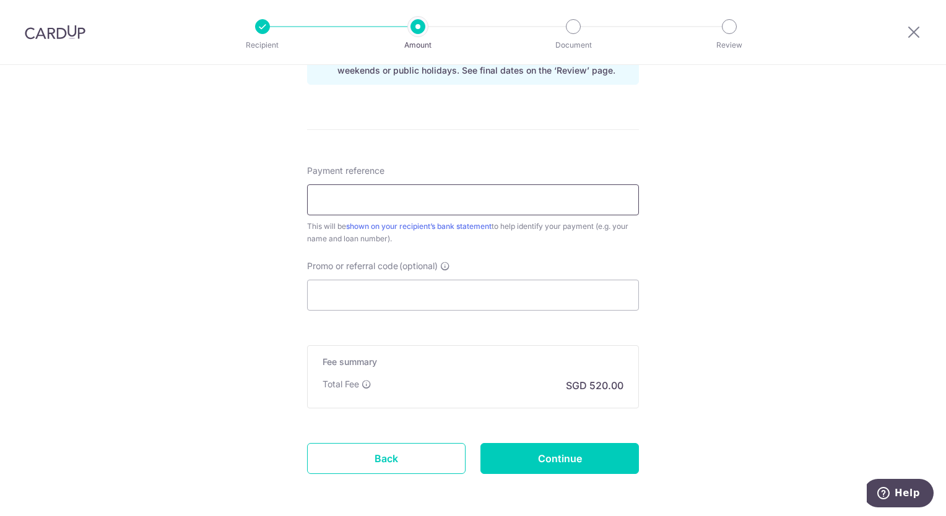
click at [371, 209] on input "Payment reference" at bounding box center [473, 199] width 332 height 31
type input "lon"
click at [336, 289] on input "Promo or referral code (optional)" at bounding box center [473, 295] width 332 height 31
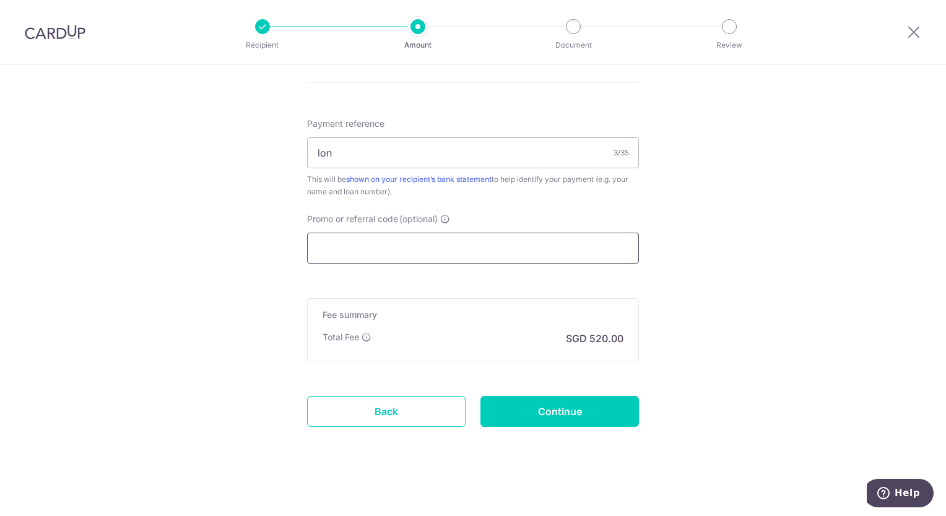
scroll to position [730, 0]
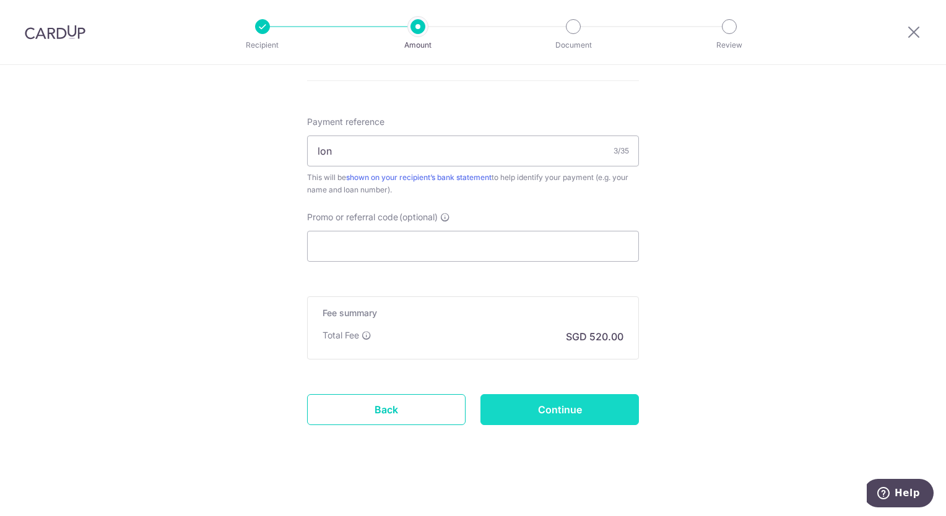
click at [602, 418] on input "Continue" at bounding box center [559, 409] width 158 height 31
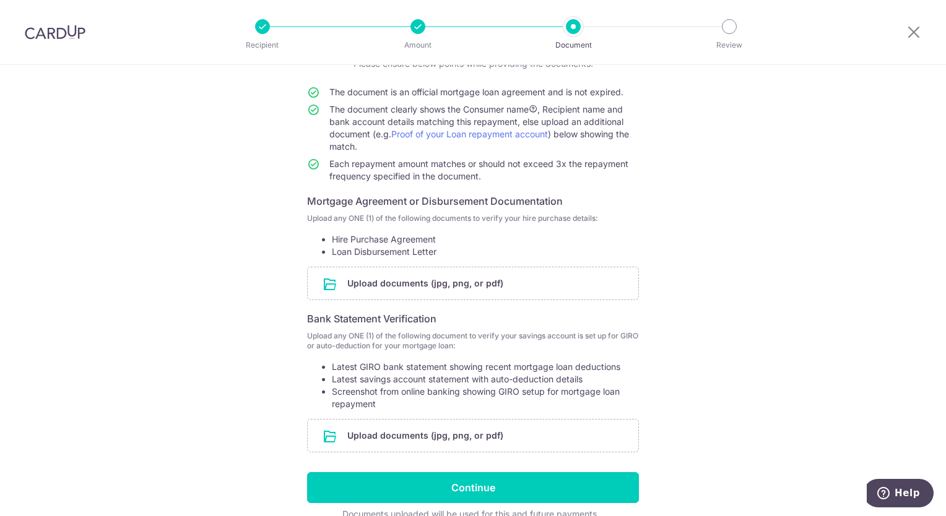
scroll to position [124, 0]
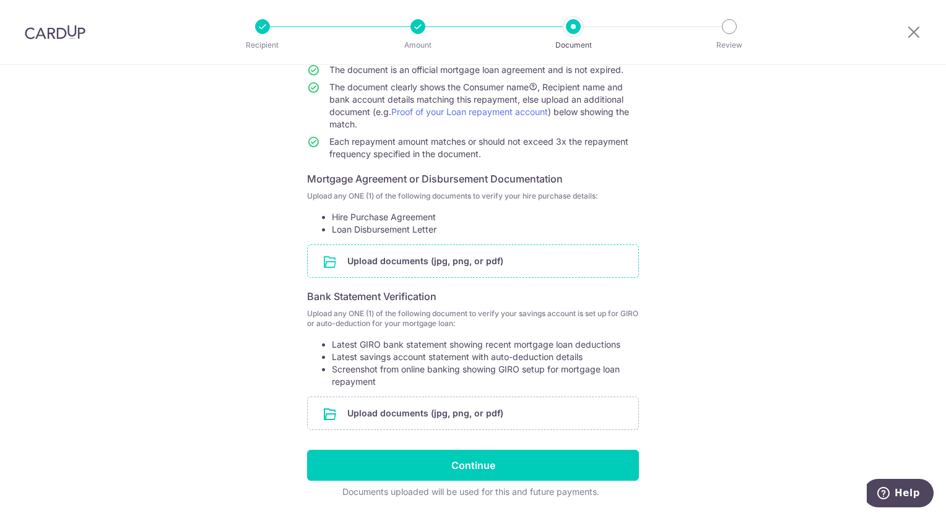
click at [480, 261] on input "file" at bounding box center [473, 261] width 331 height 32
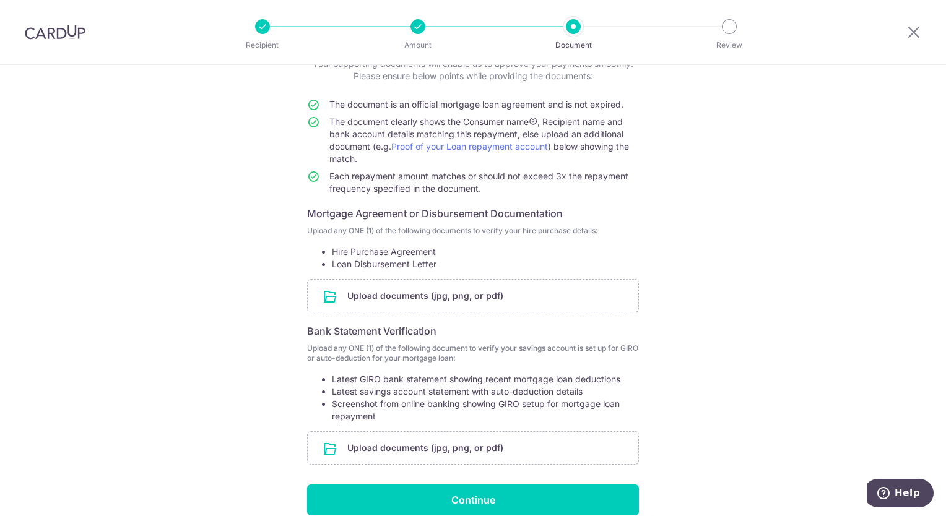
scroll to position [163, 0]
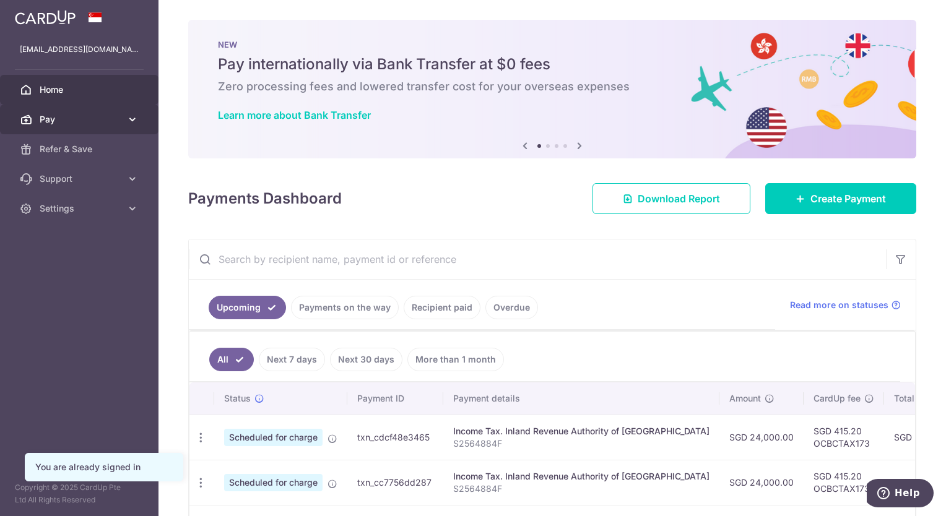
click at [109, 118] on span "Pay" at bounding box center [81, 119] width 82 height 12
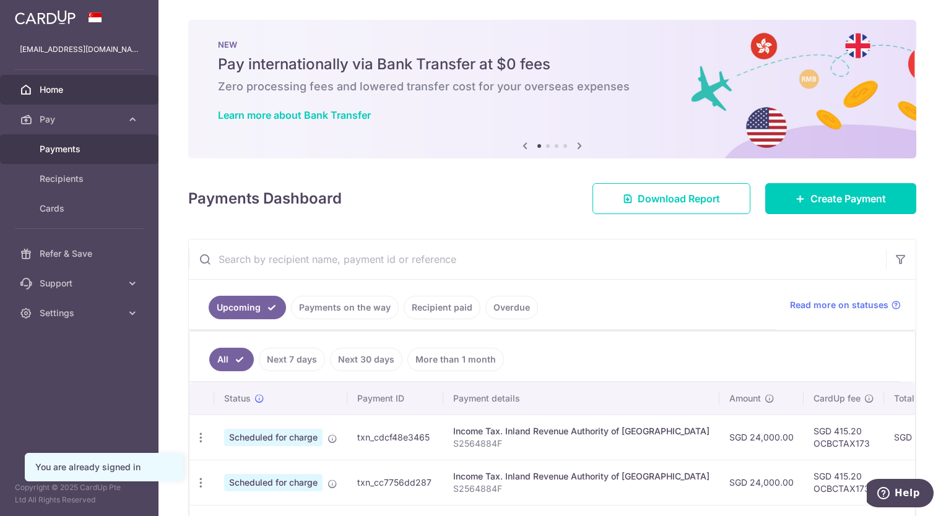
click at [113, 151] on span "Payments" at bounding box center [81, 149] width 82 height 12
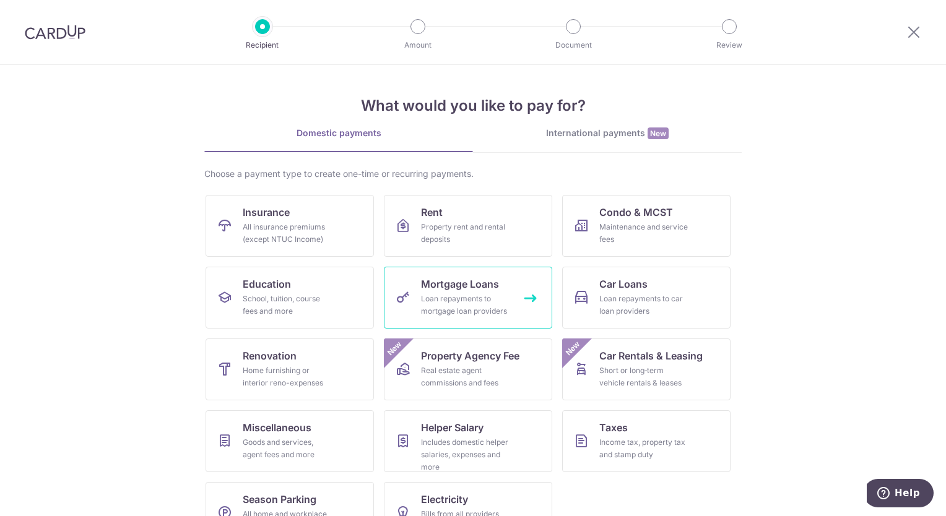
click at [479, 300] on div "Loan repayments to mortgage loan providers" at bounding box center [465, 305] width 89 height 25
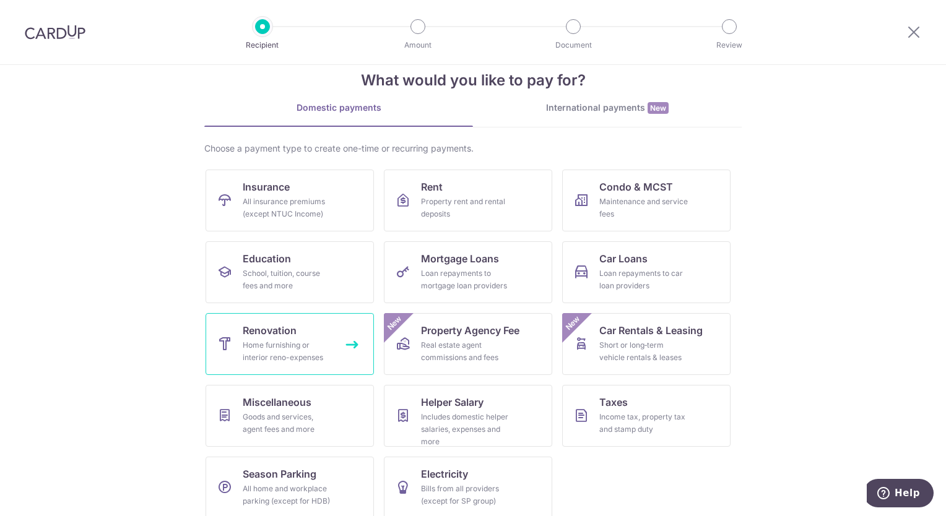
scroll to position [37, 0]
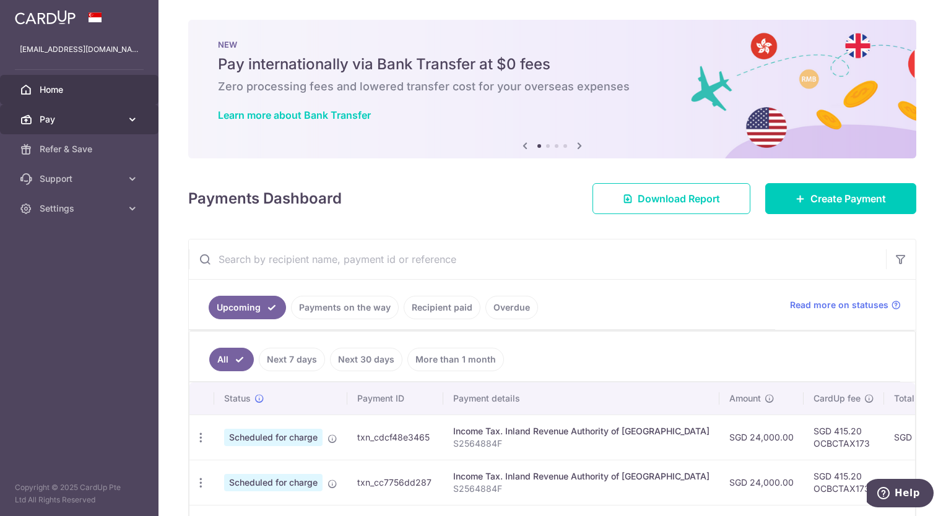
click at [136, 124] on icon at bounding box center [132, 119] width 12 height 12
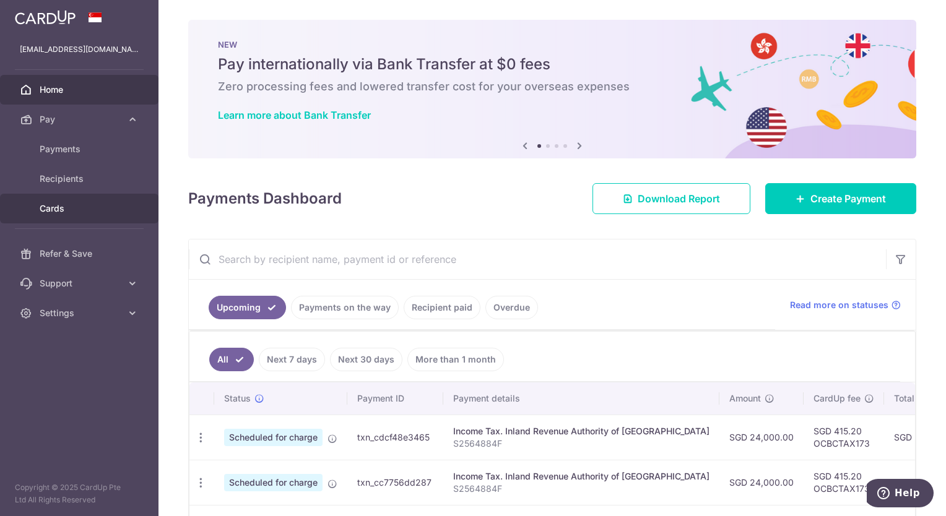
click at [121, 199] on link "Cards" at bounding box center [79, 209] width 158 height 30
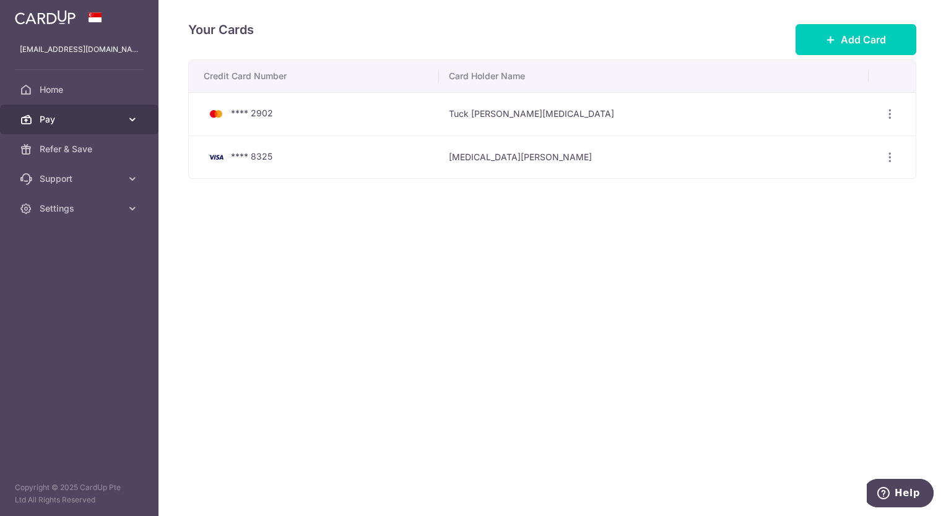
click at [128, 121] on icon at bounding box center [132, 119] width 12 height 12
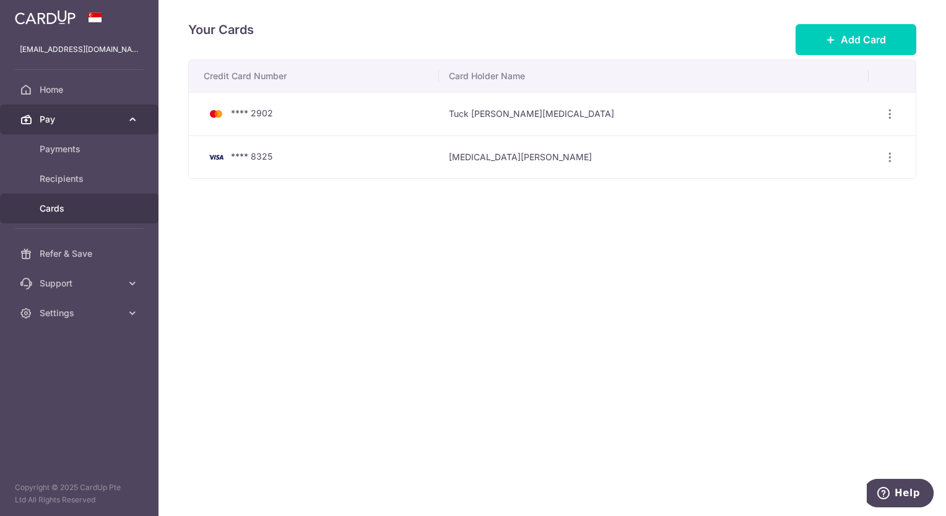
click at [131, 120] on icon at bounding box center [132, 119] width 12 height 12
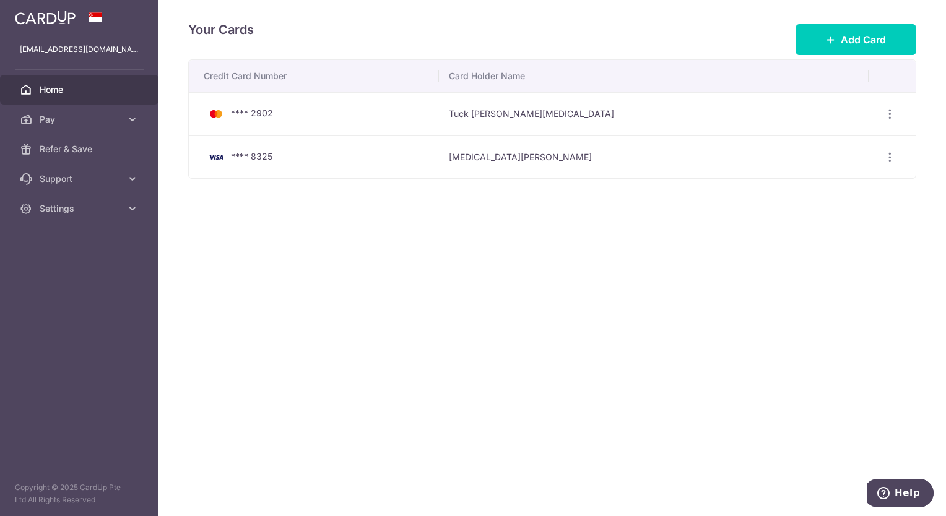
click at [111, 90] on span "Home" at bounding box center [81, 90] width 82 height 12
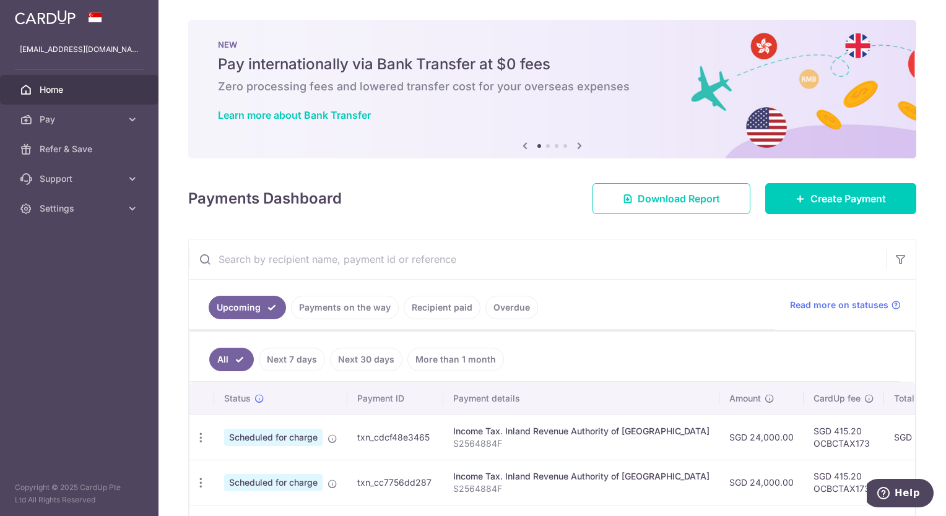
click at [575, 147] on icon at bounding box center [579, 145] width 15 height 15
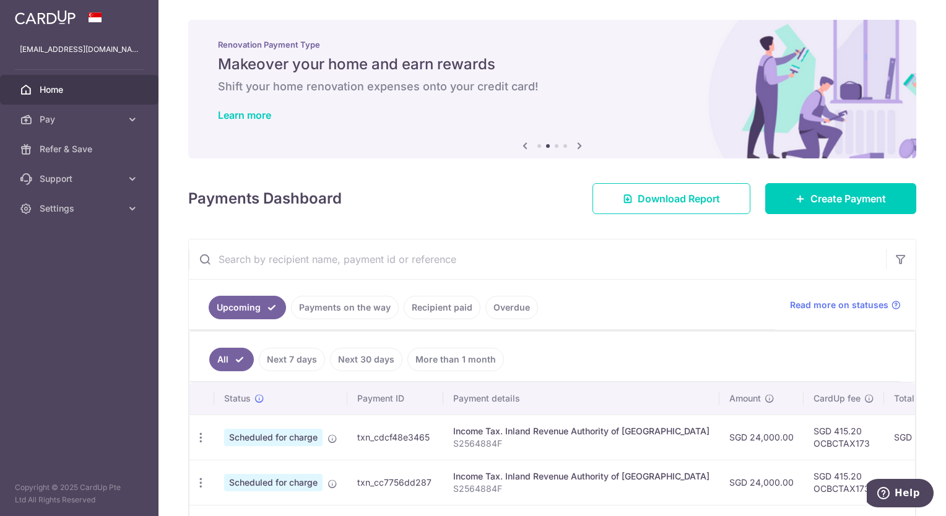
click at [575, 147] on icon at bounding box center [579, 145] width 15 height 15
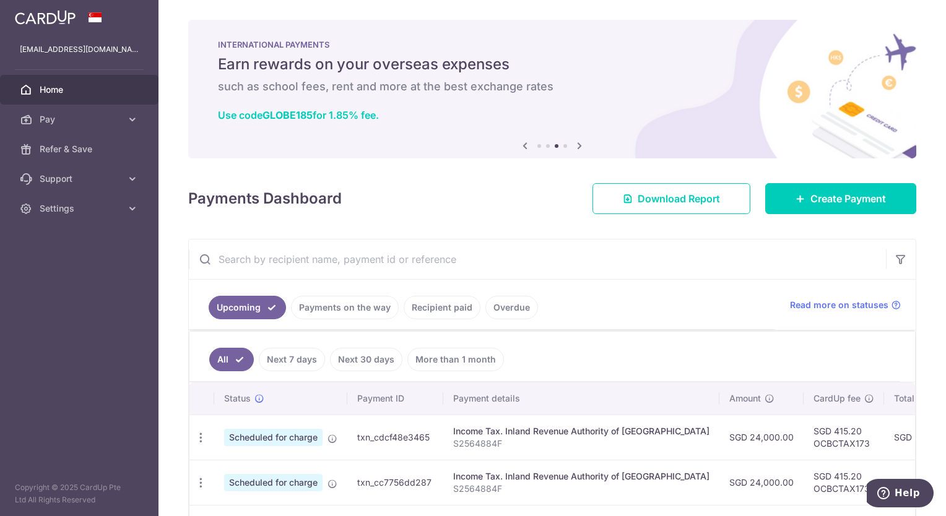
click at [520, 148] on icon at bounding box center [525, 145] width 15 height 15
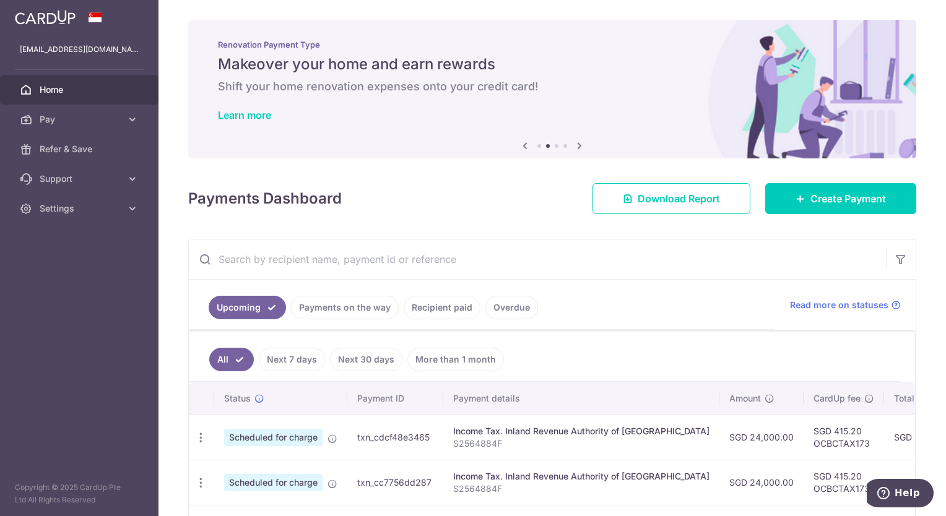
click at [575, 142] on icon at bounding box center [579, 145] width 15 height 15
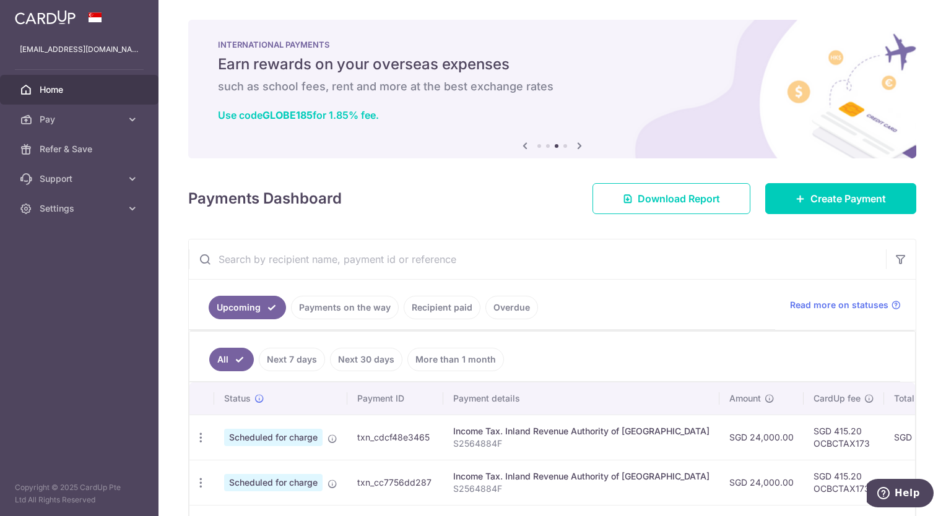
click at [576, 145] on icon at bounding box center [579, 145] width 15 height 15
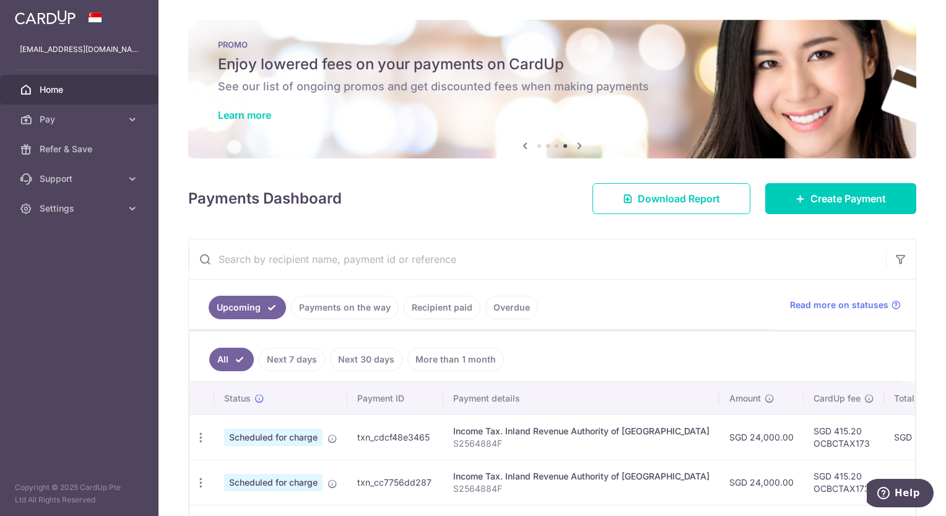
click at [520, 142] on icon at bounding box center [525, 145] width 15 height 15
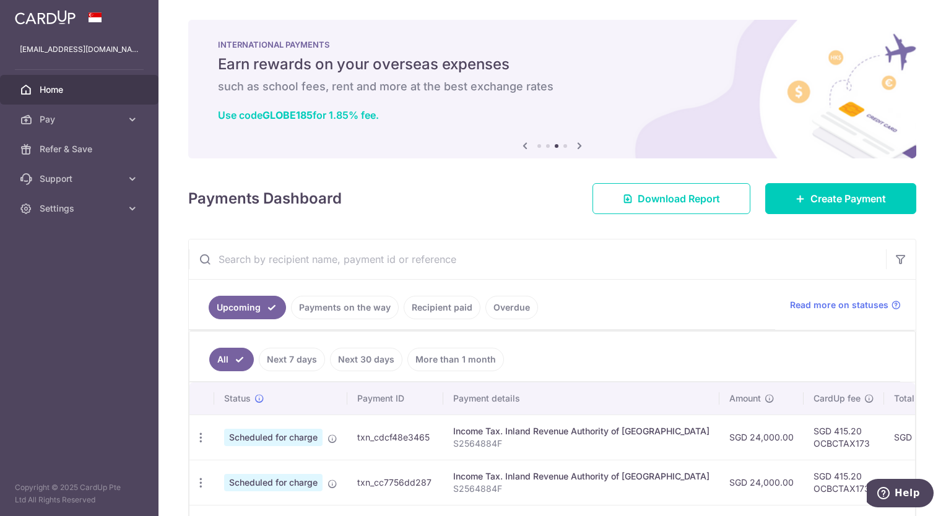
click at [576, 145] on icon at bounding box center [579, 145] width 15 height 15
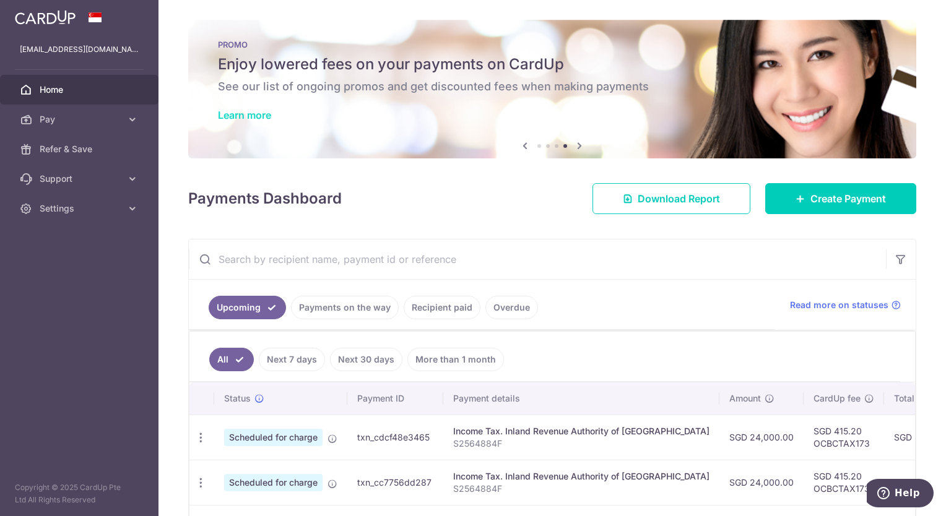
click at [264, 115] on link "Learn more" at bounding box center [244, 115] width 53 height 12
